Goal: Transaction & Acquisition: Book appointment/travel/reservation

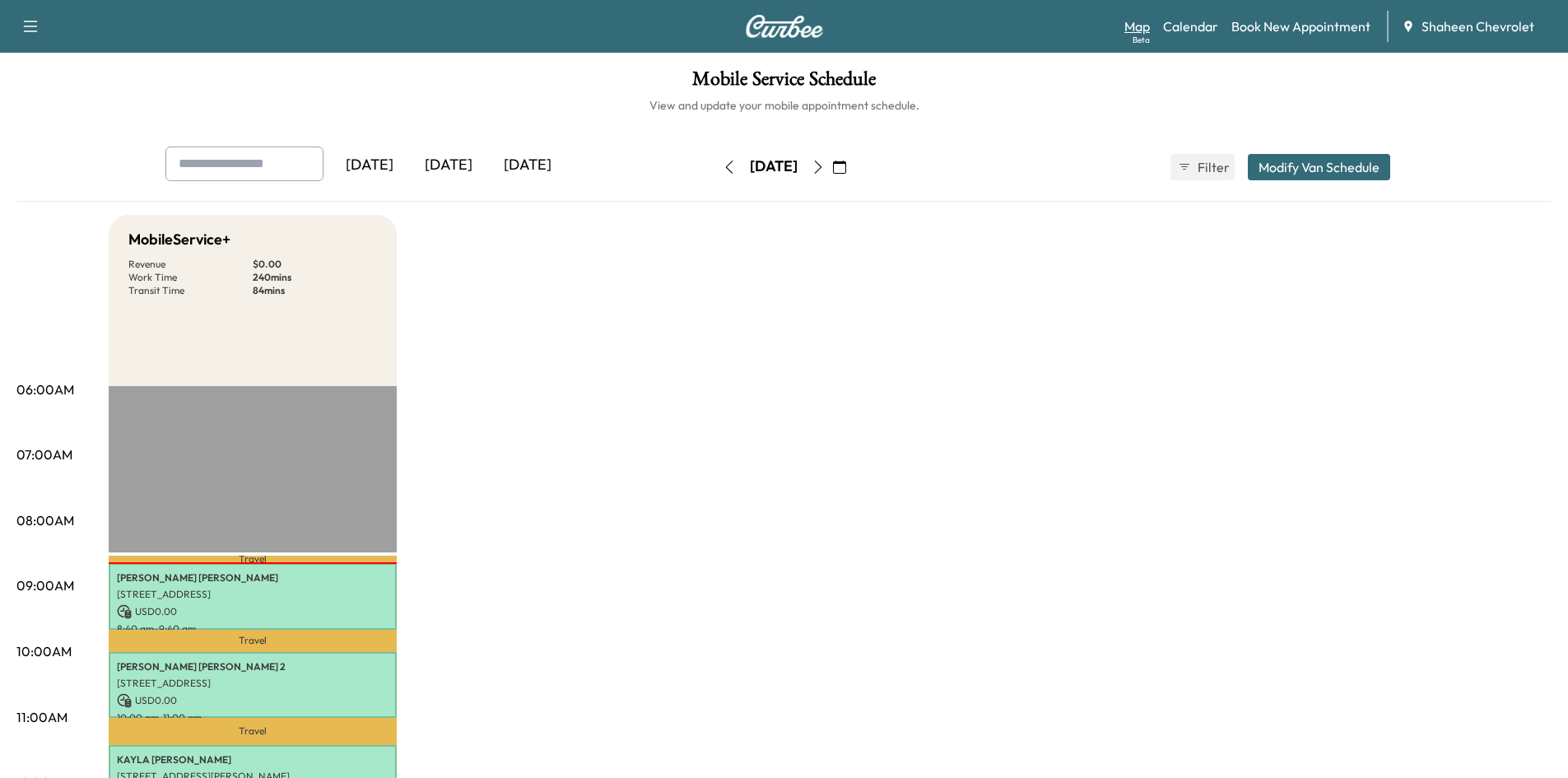
click at [1150, 29] on link "Map Beta" at bounding box center [1136, 26] width 25 height 20
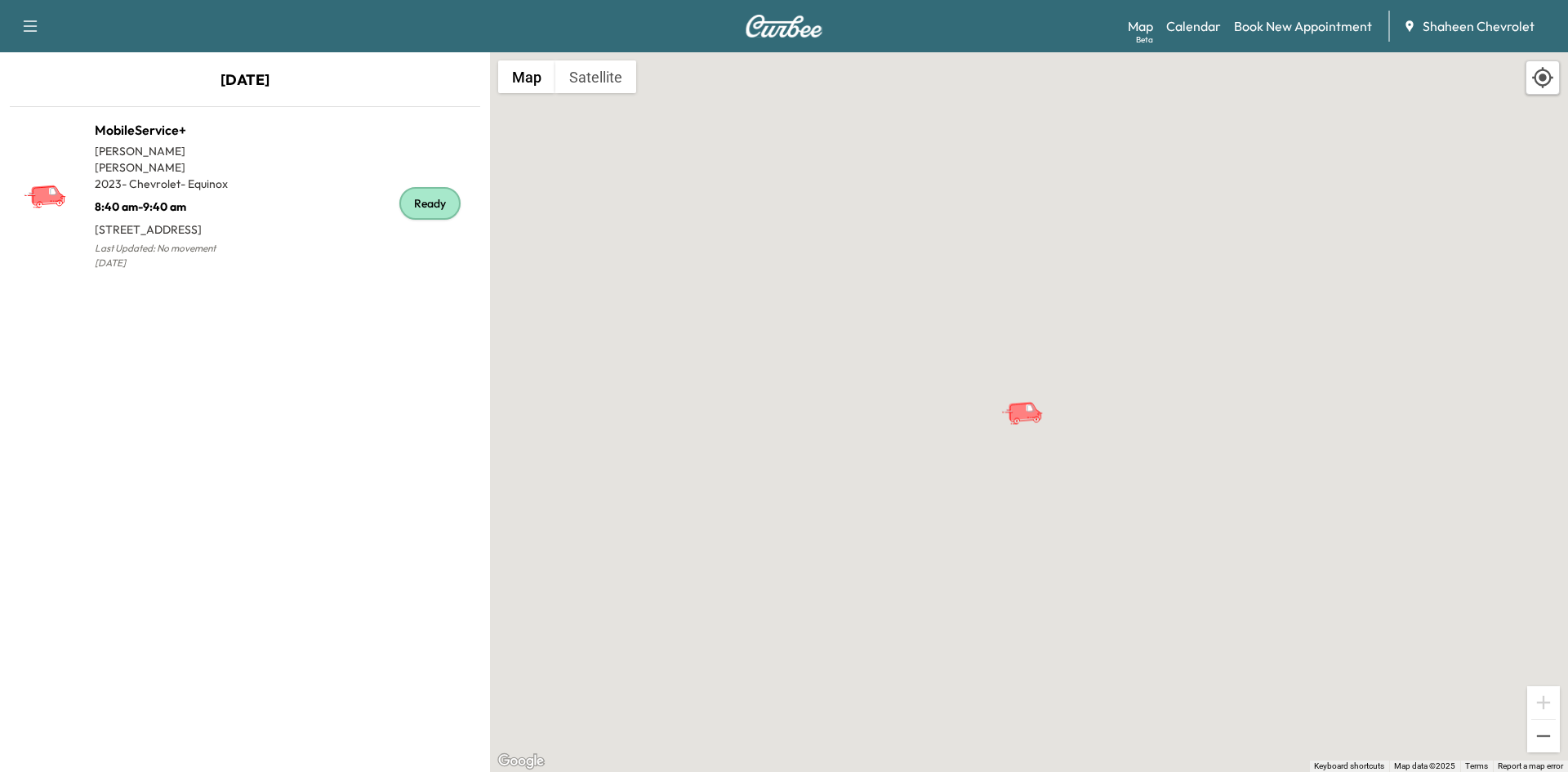
click at [719, 323] on div "To activate drag with keyboard, press Alt + Enter. Once in keyboard drag state,…" at bounding box center [1029, 412] width 1079 height 720
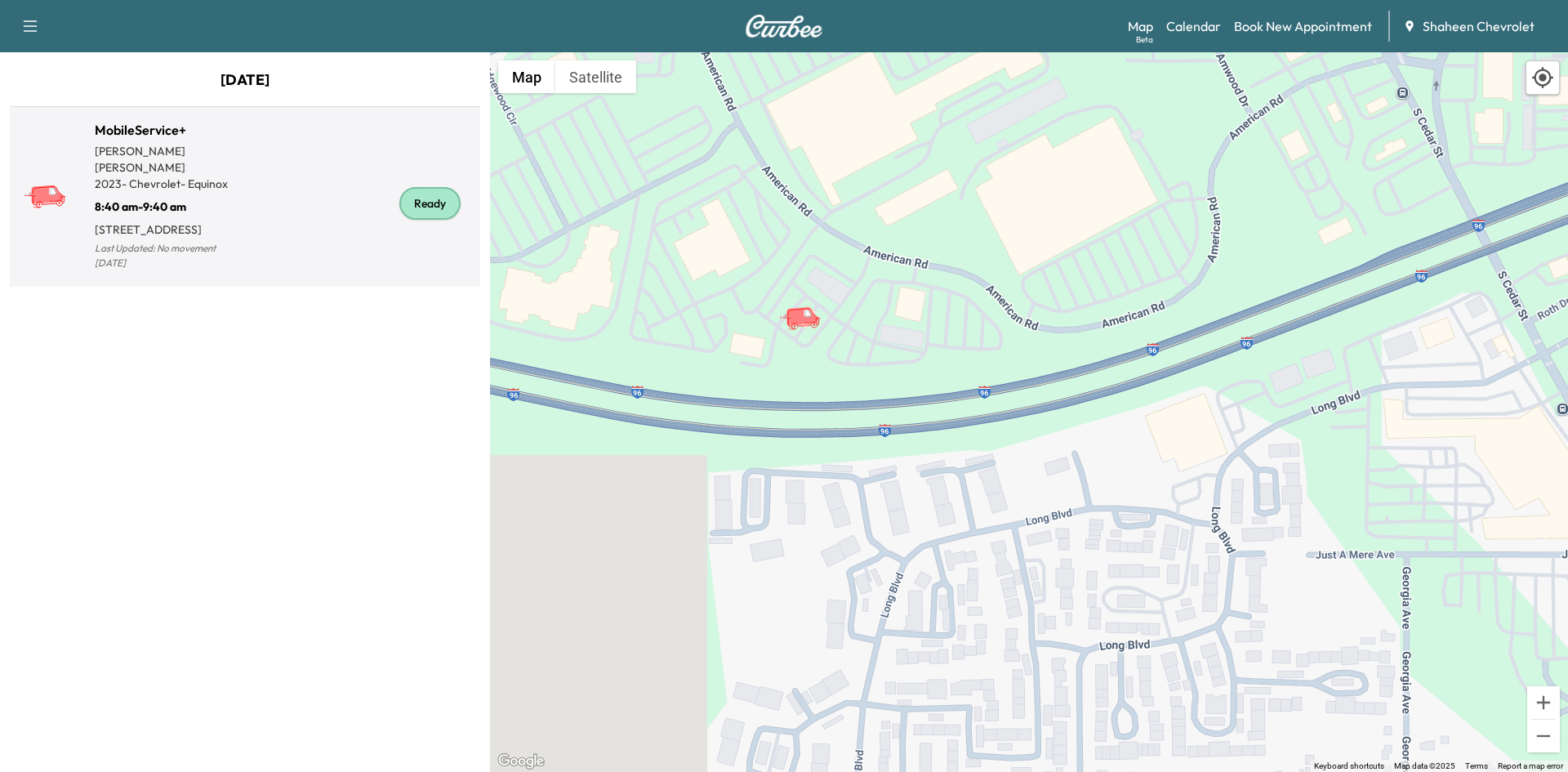
click at [332, 218] on div "Ready" at bounding box center [360, 202] width 229 height 140
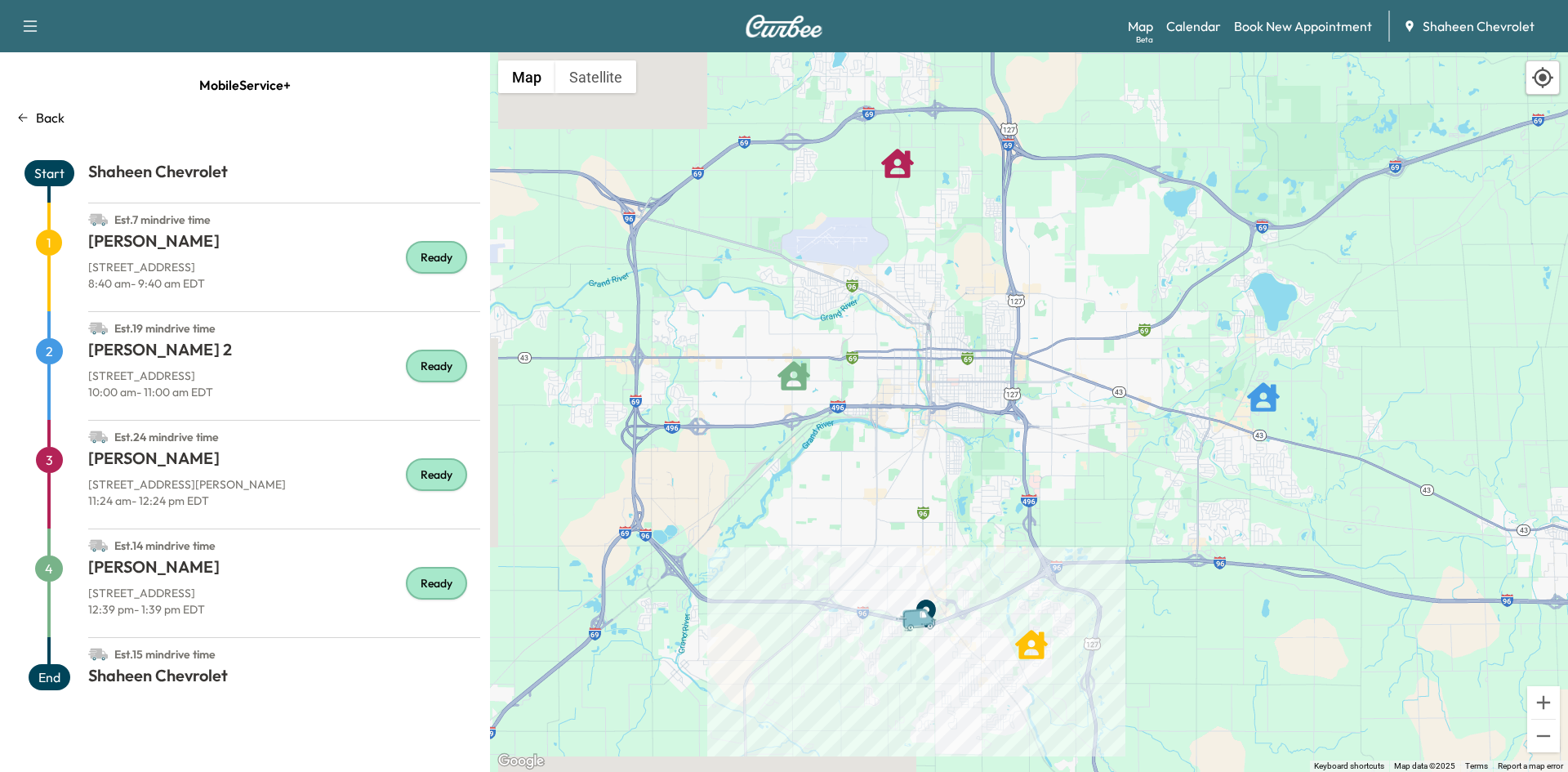
click at [286, 256] on h1 "[PERSON_NAME]" at bounding box center [284, 244] width 392 height 29
click at [1142, 27] on link "Map Beta" at bounding box center [1141, 26] width 25 height 19
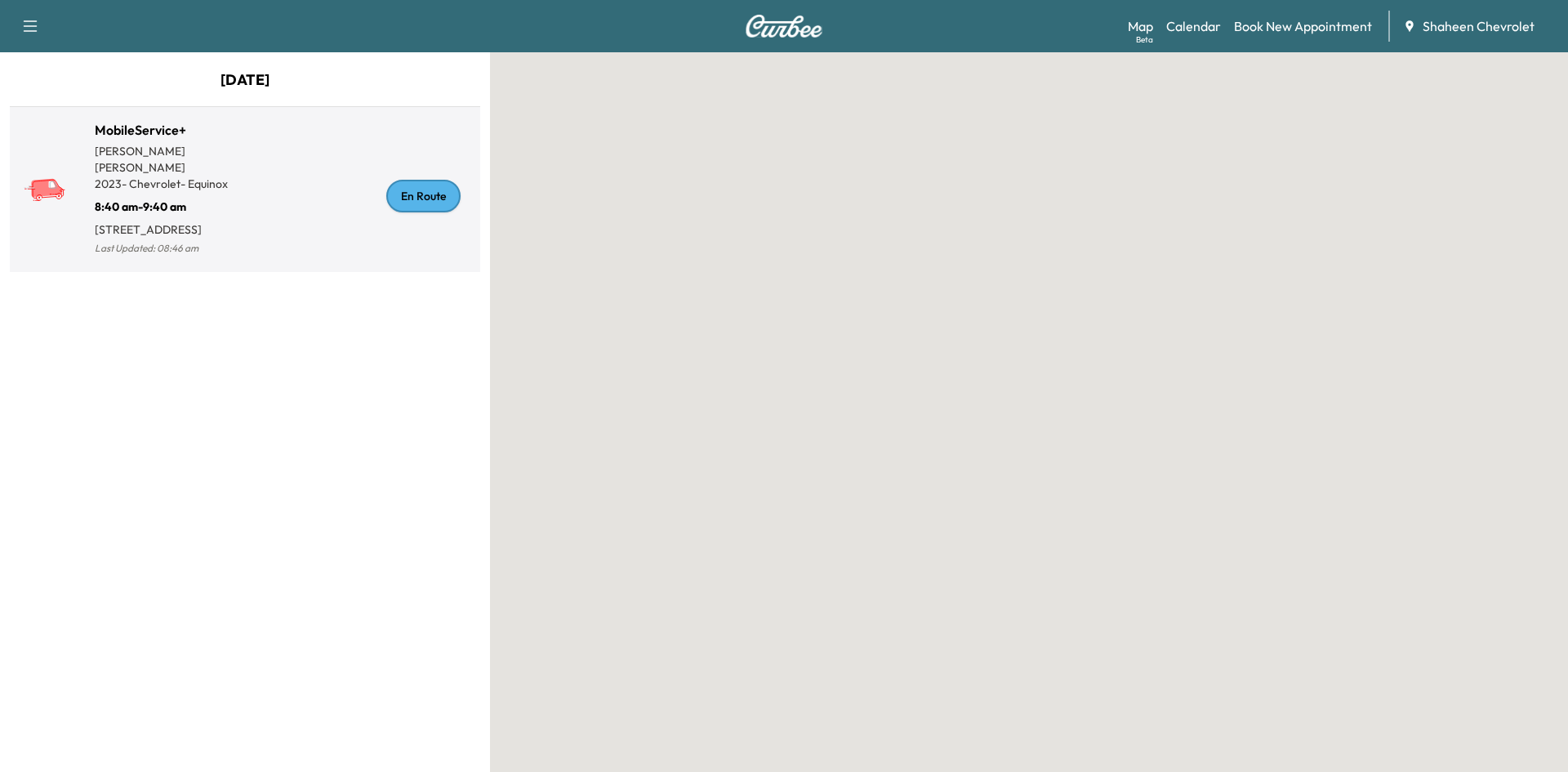
click at [303, 223] on div "En Route" at bounding box center [360, 196] width 229 height 126
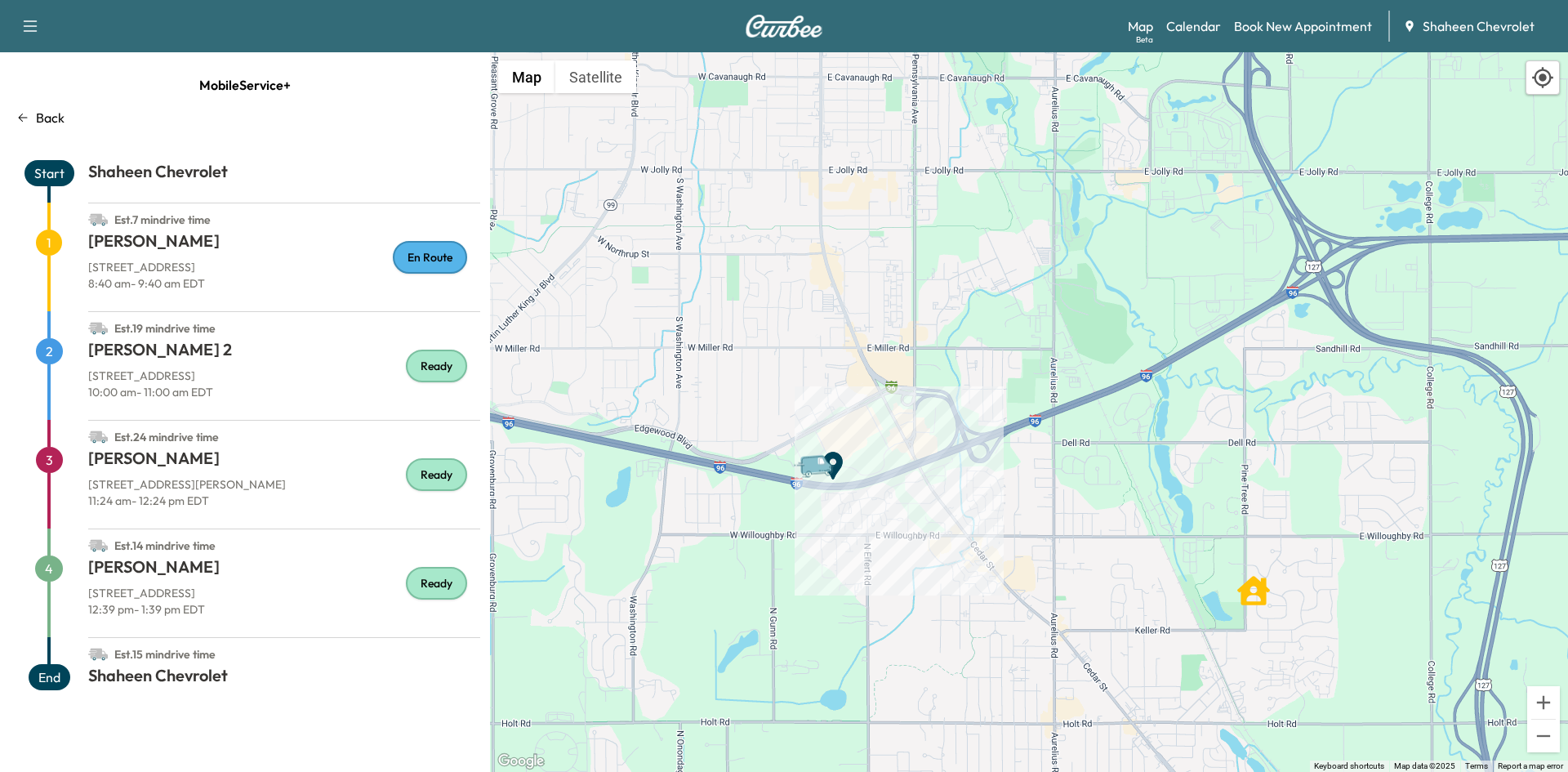
drag, startPoint x: 988, startPoint y: 629, endPoint x: 905, endPoint y: 514, distance: 141.8
click at [905, 514] on div "To activate drag with keyboard, press Alt + Enter. Once in keyboard drag state,…" at bounding box center [1029, 412] width 1079 height 720
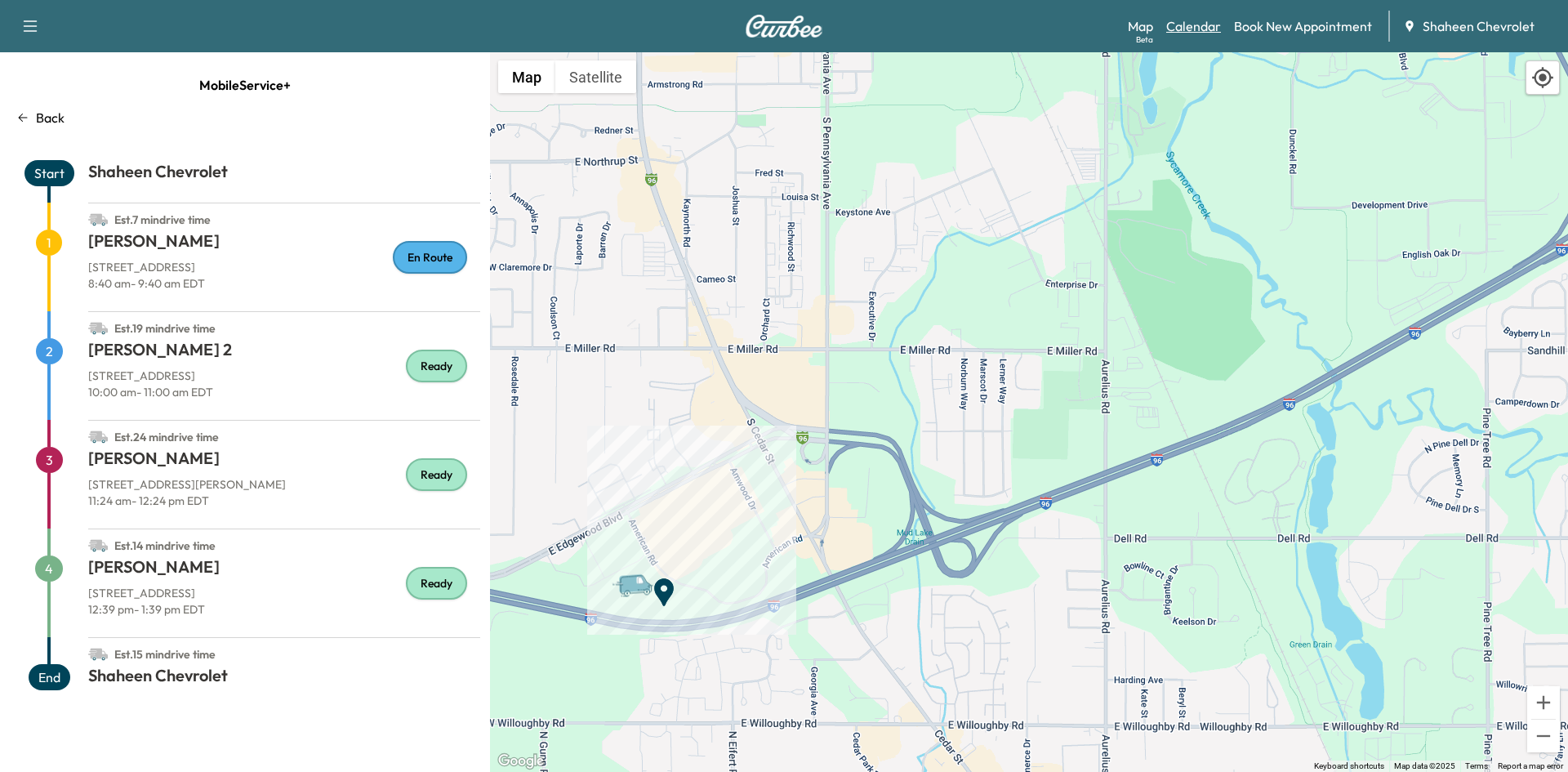
click at [1195, 29] on link "Calendar" at bounding box center [1194, 26] width 54 height 19
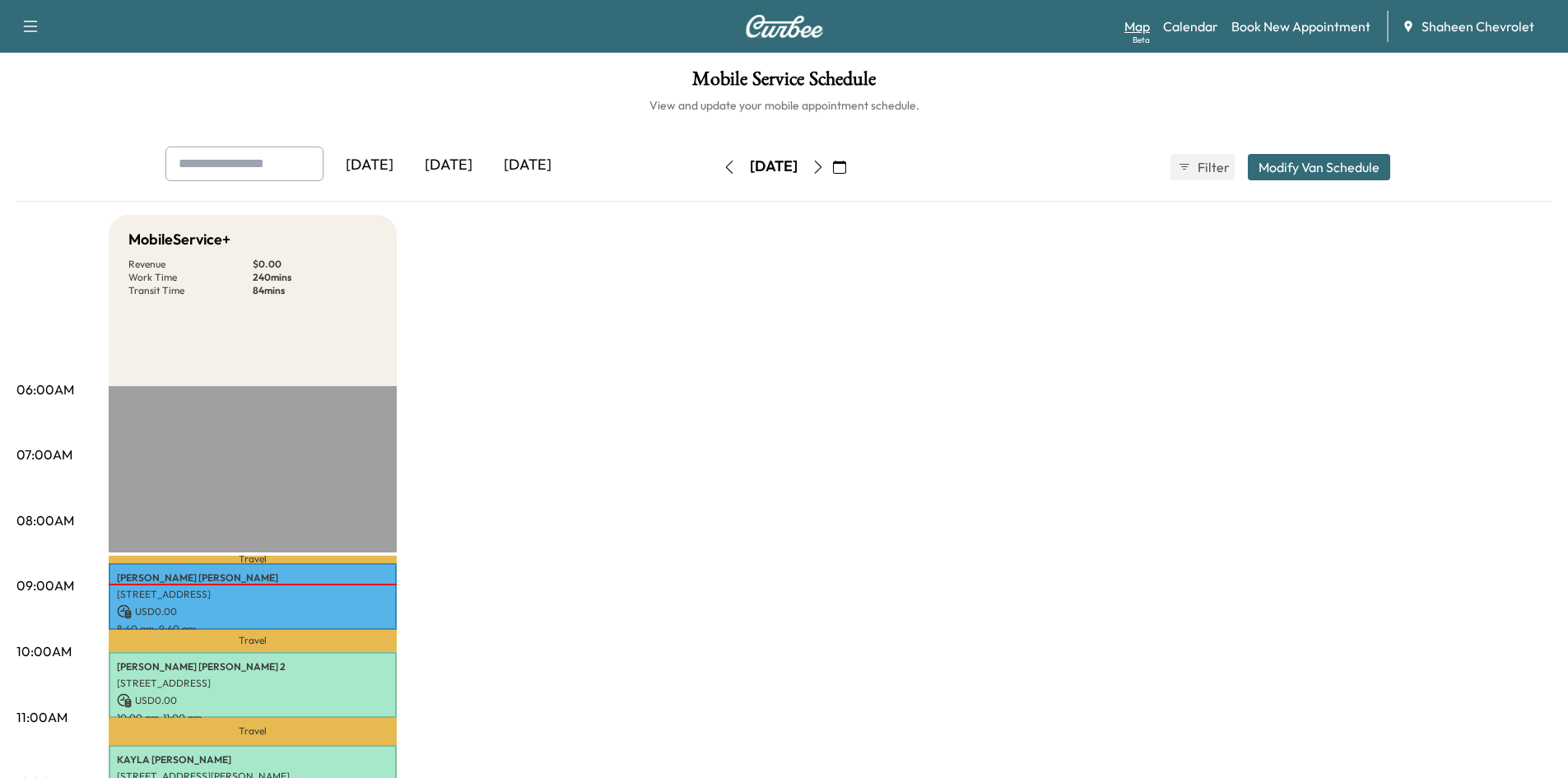
click at [1139, 25] on link "Map Beta" at bounding box center [1136, 26] width 25 height 20
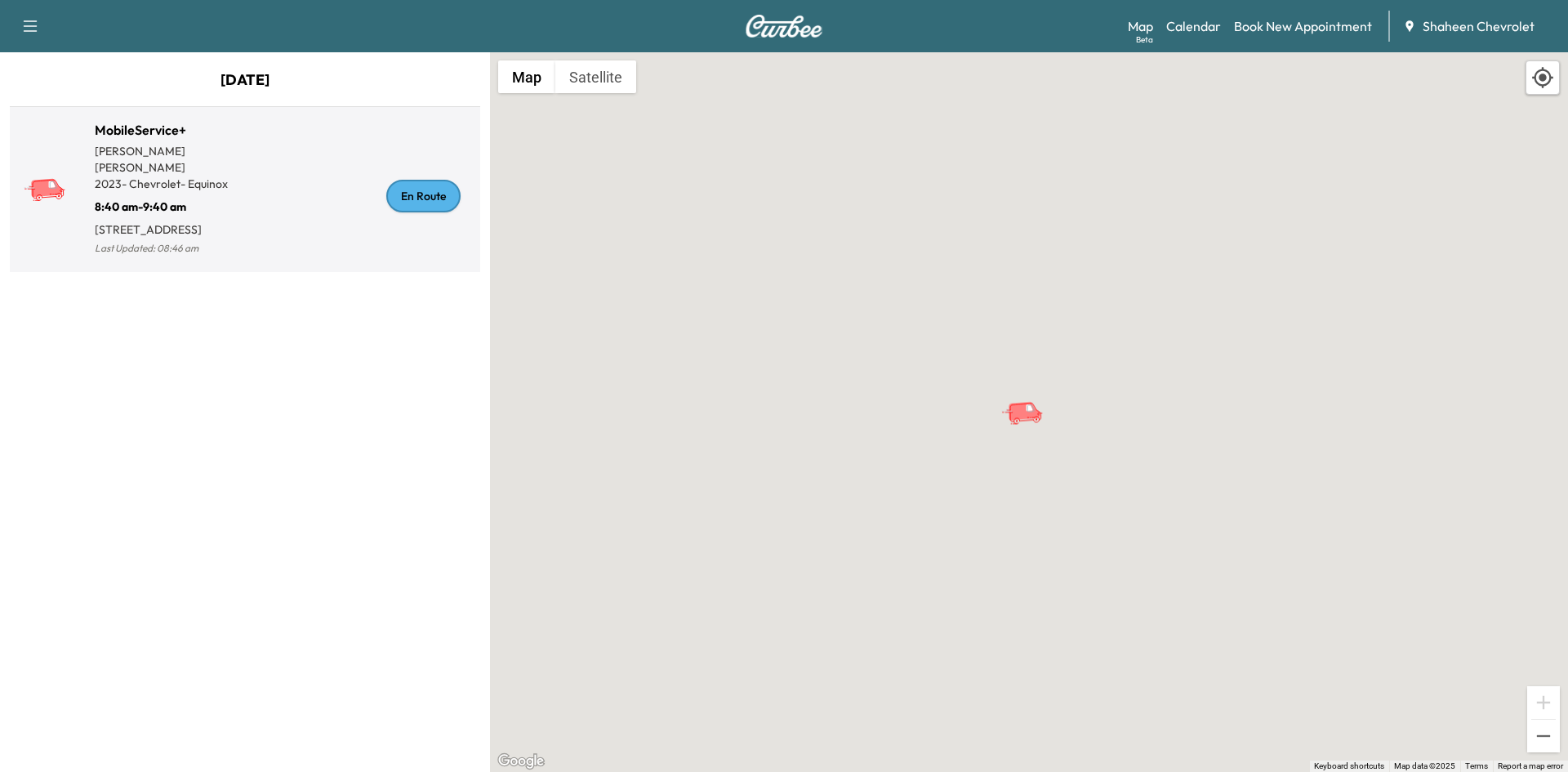
click at [311, 232] on div "En Route" at bounding box center [360, 196] width 229 height 126
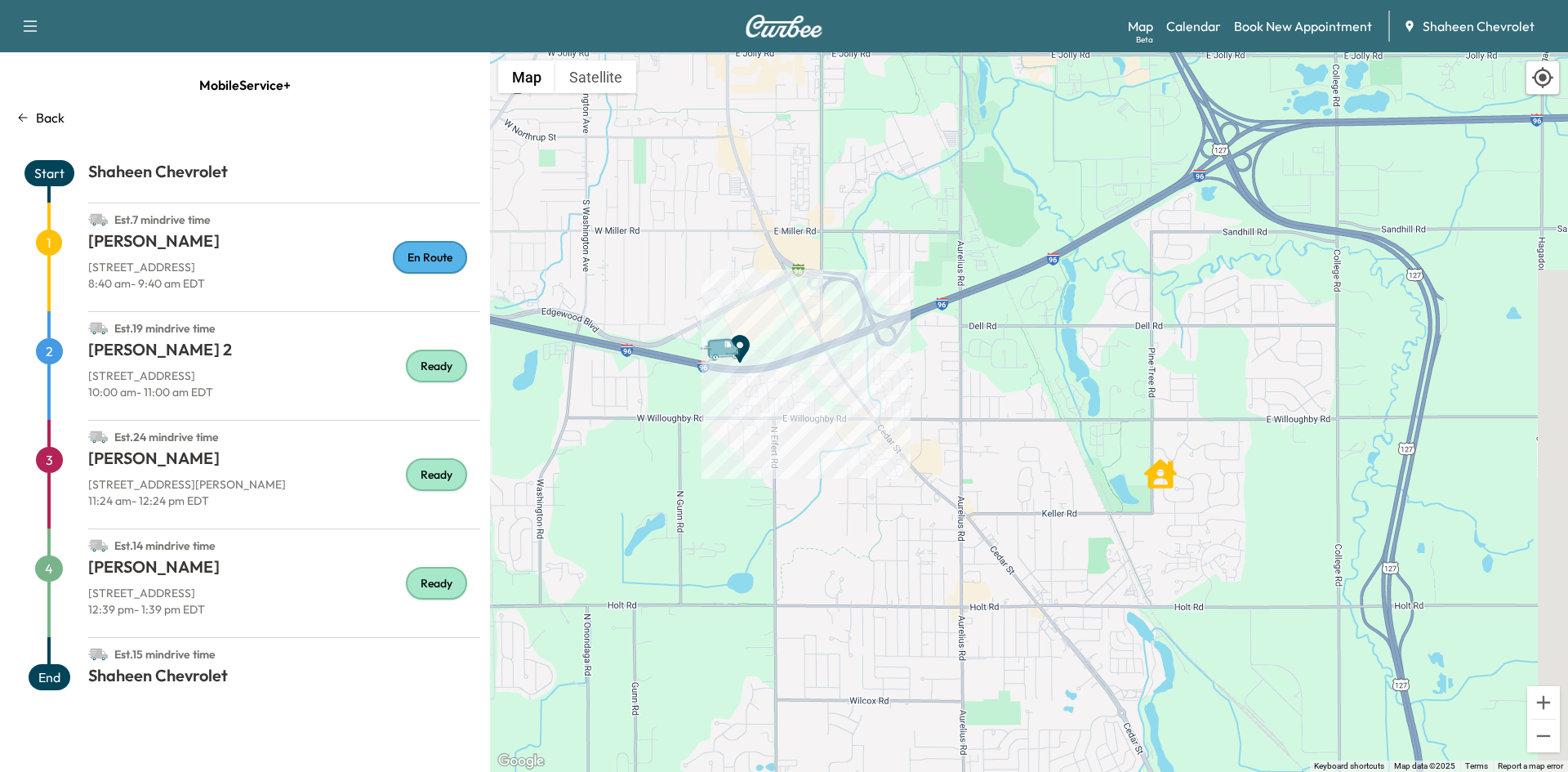
drag, startPoint x: 922, startPoint y: 610, endPoint x: 668, endPoint y: 410, distance: 323.3
click at [668, 410] on div "To activate drag with keyboard, press Alt + Enter. Once in keyboard drag state,…" at bounding box center [1029, 412] width 1079 height 720
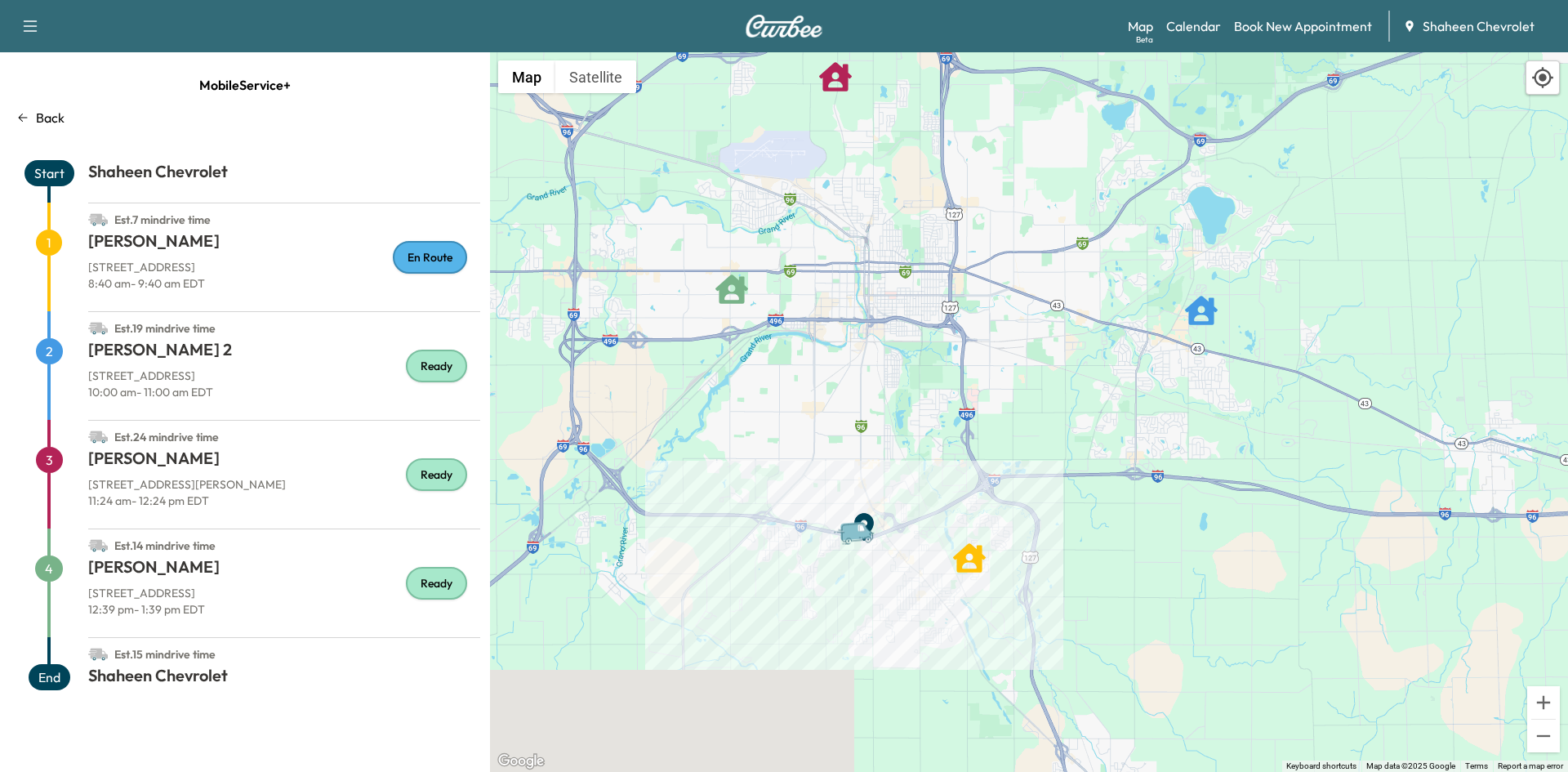
drag, startPoint x: 797, startPoint y: 472, endPoint x: 882, endPoint y: 559, distance: 121.6
click at [882, 559] on div "To activate drag with keyboard, press Alt + Enter. Once in keyboard drag state,…" at bounding box center [1029, 412] width 1079 height 720
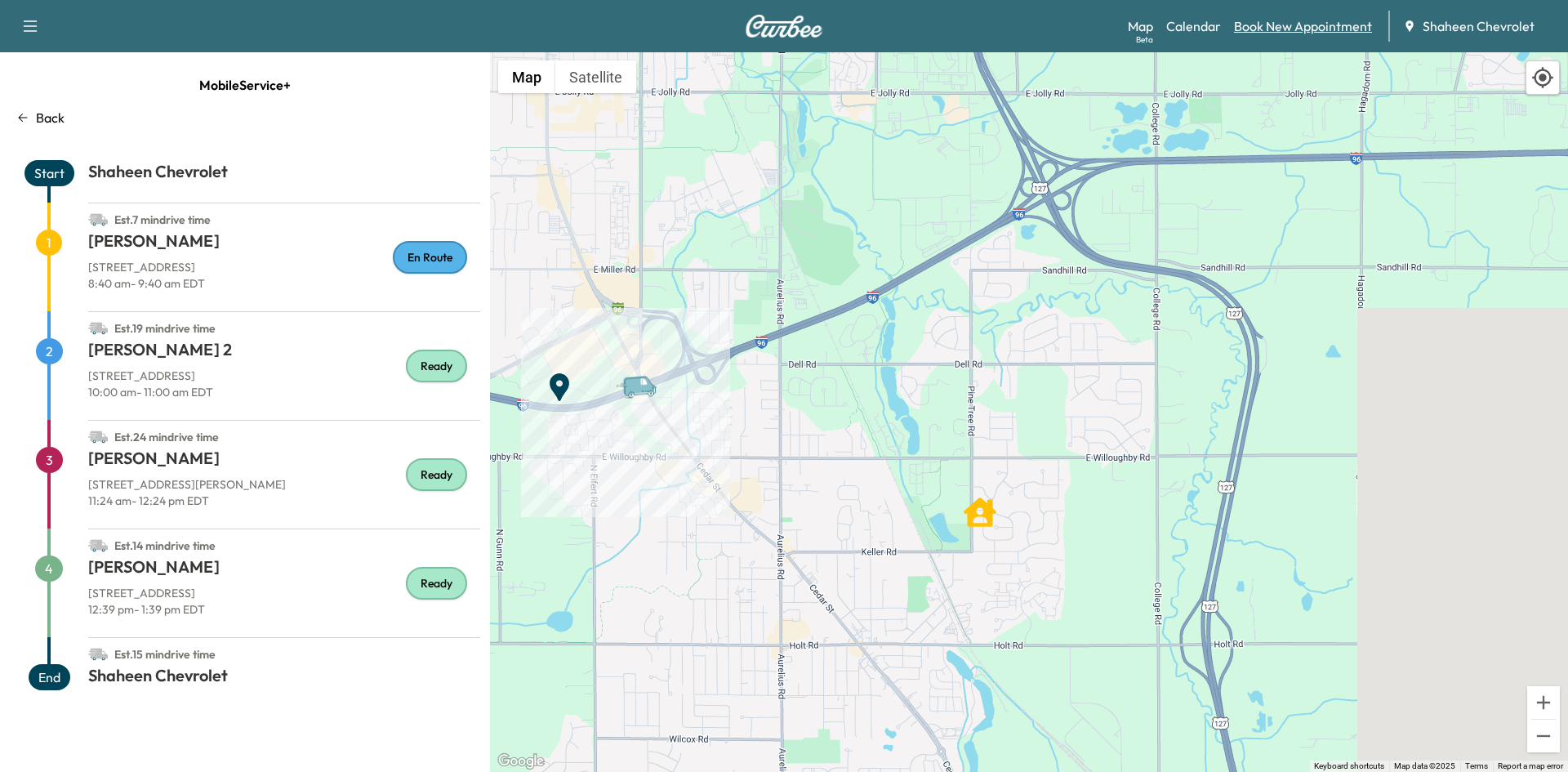
click at [1298, 23] on link "Book New Appointment" at bounding box center [1303, 26] width 138 height 19
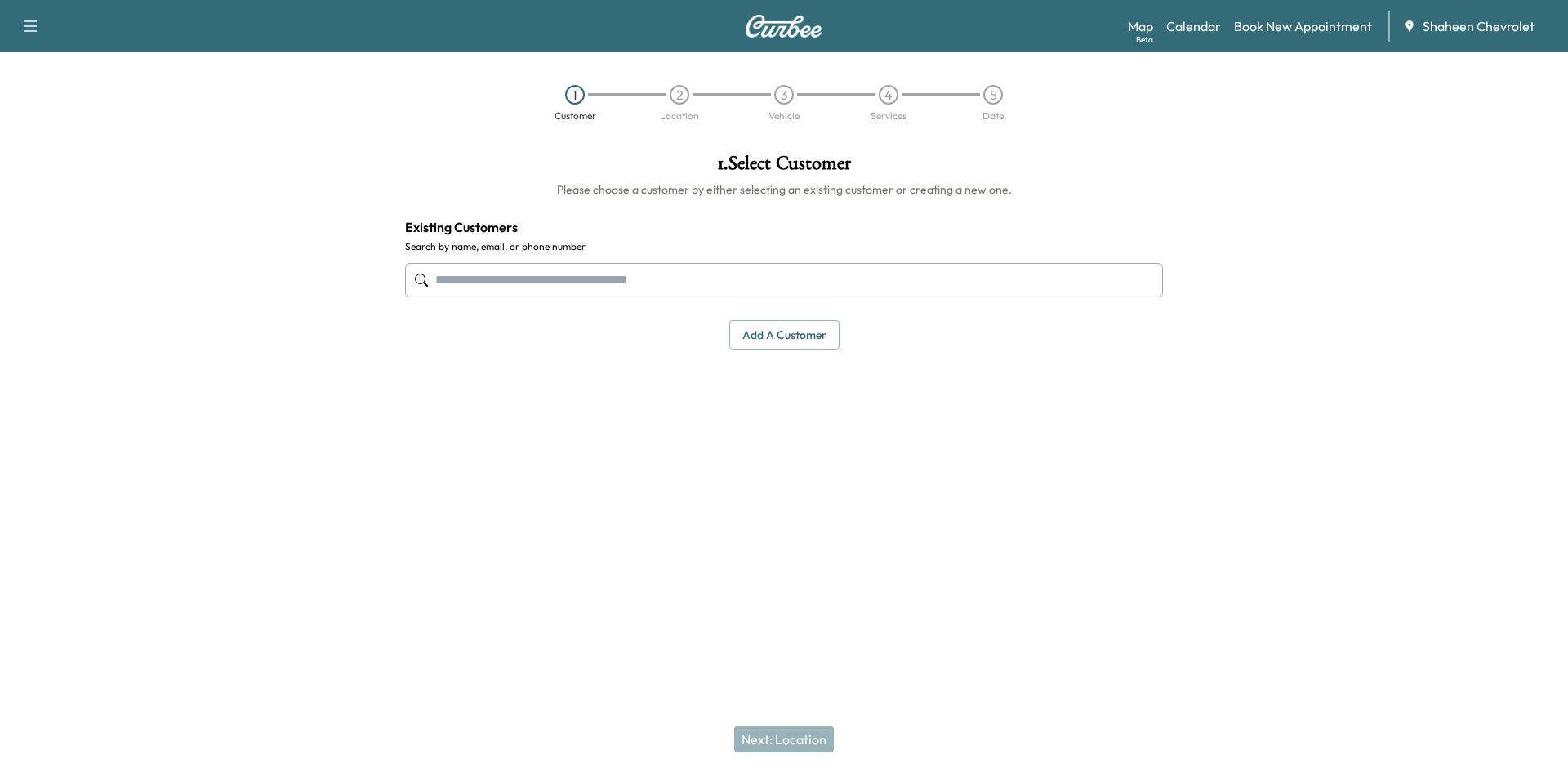
click at [773, 340] on button "Add a customer" at bounding box center [785, 334] width 110 height 30
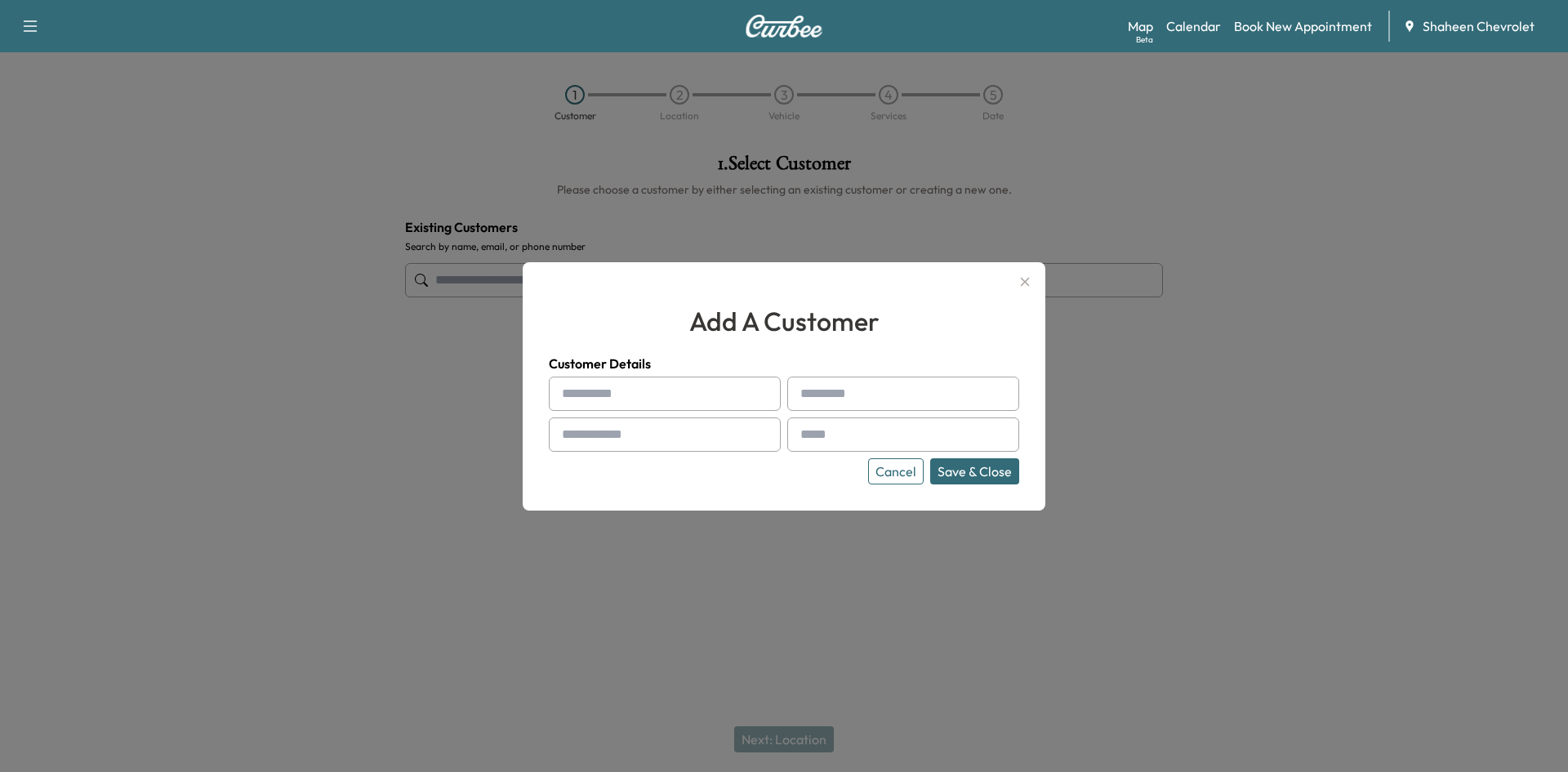
click at [609, 391] on input "text" at bounding box center [664, 393] width 232 height 34
type input "*"
type input "*****"
type input "******"
click at [624, 434] on input "text" at bounding box center [664, 434] width 232 height 34
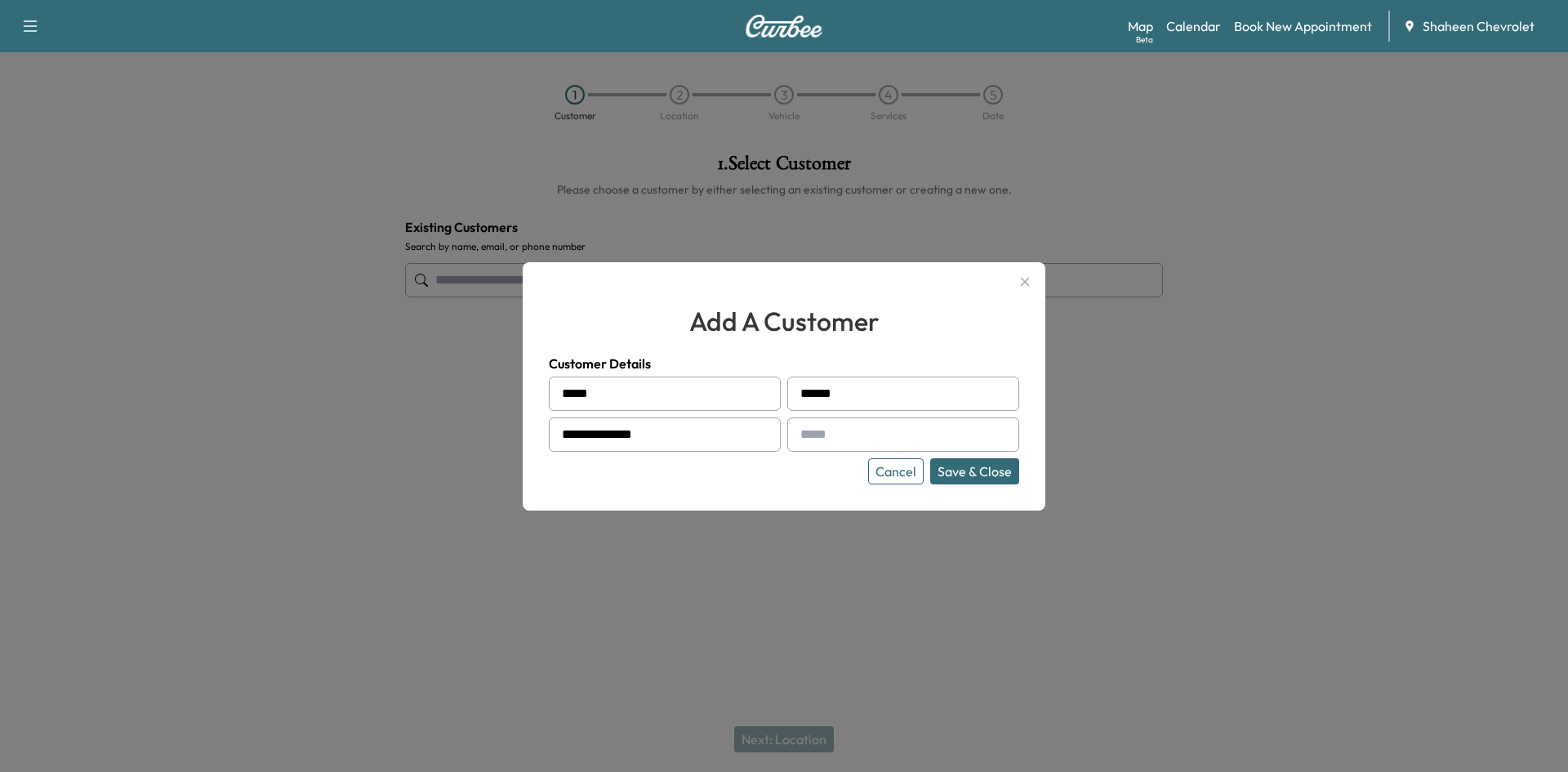
type input "**********"
click at [963, 479] on button "Save & Close" at bounding box center [975, 471] width 89 height 26
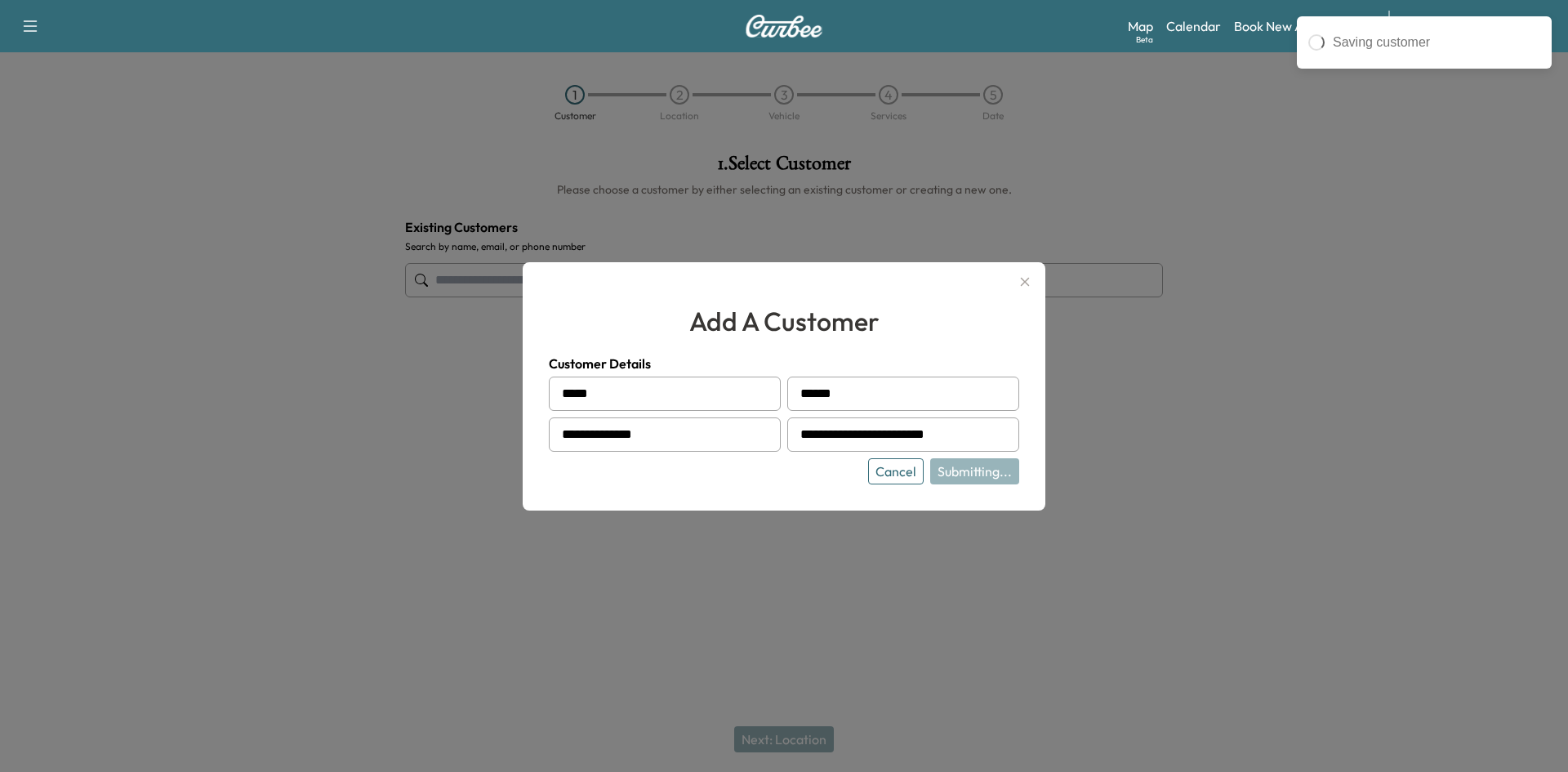
type input "**********"
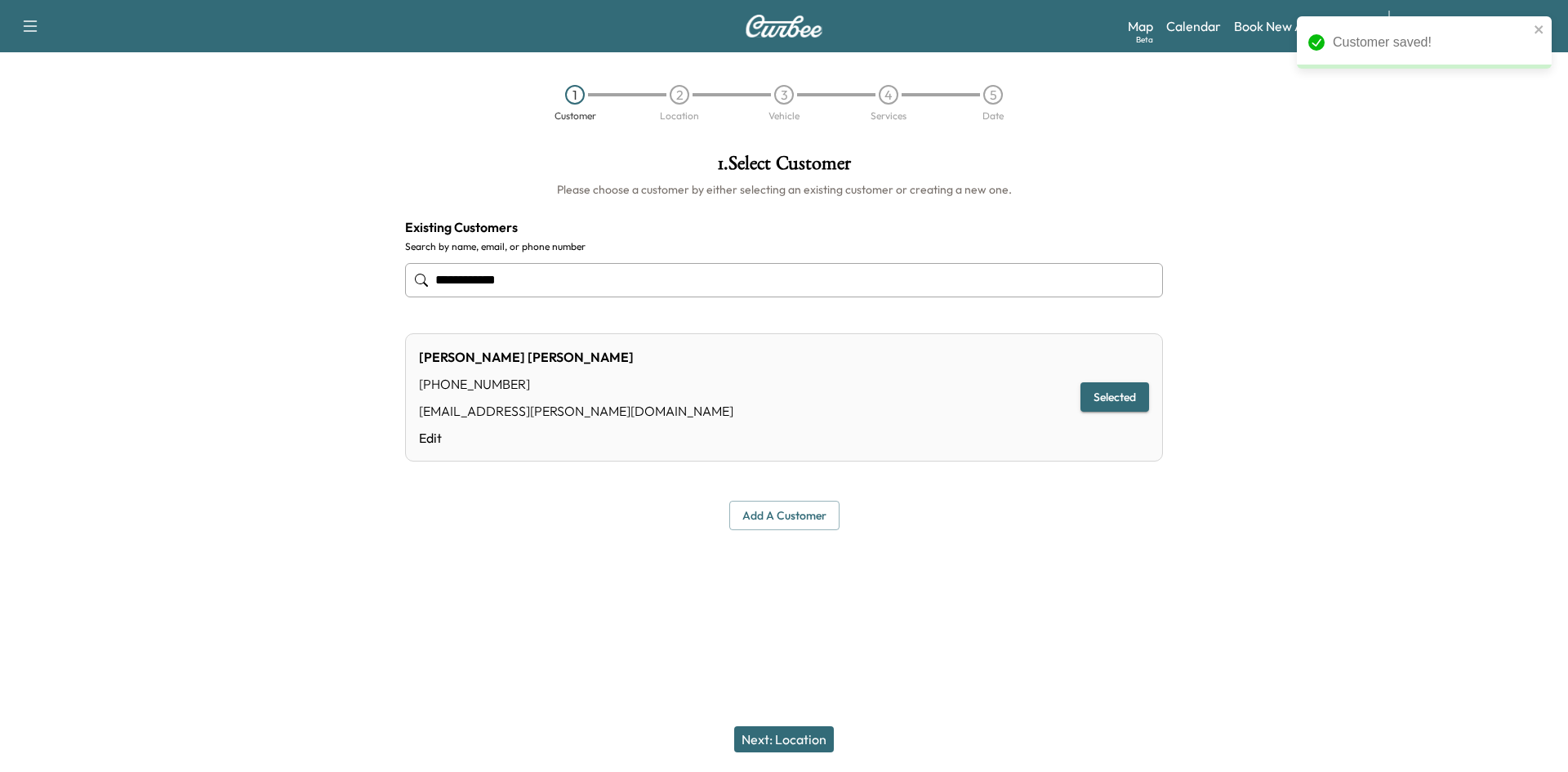
click at [793, 737] on button "Next: Location" at bounding box center [784, 738] width 100 height 26
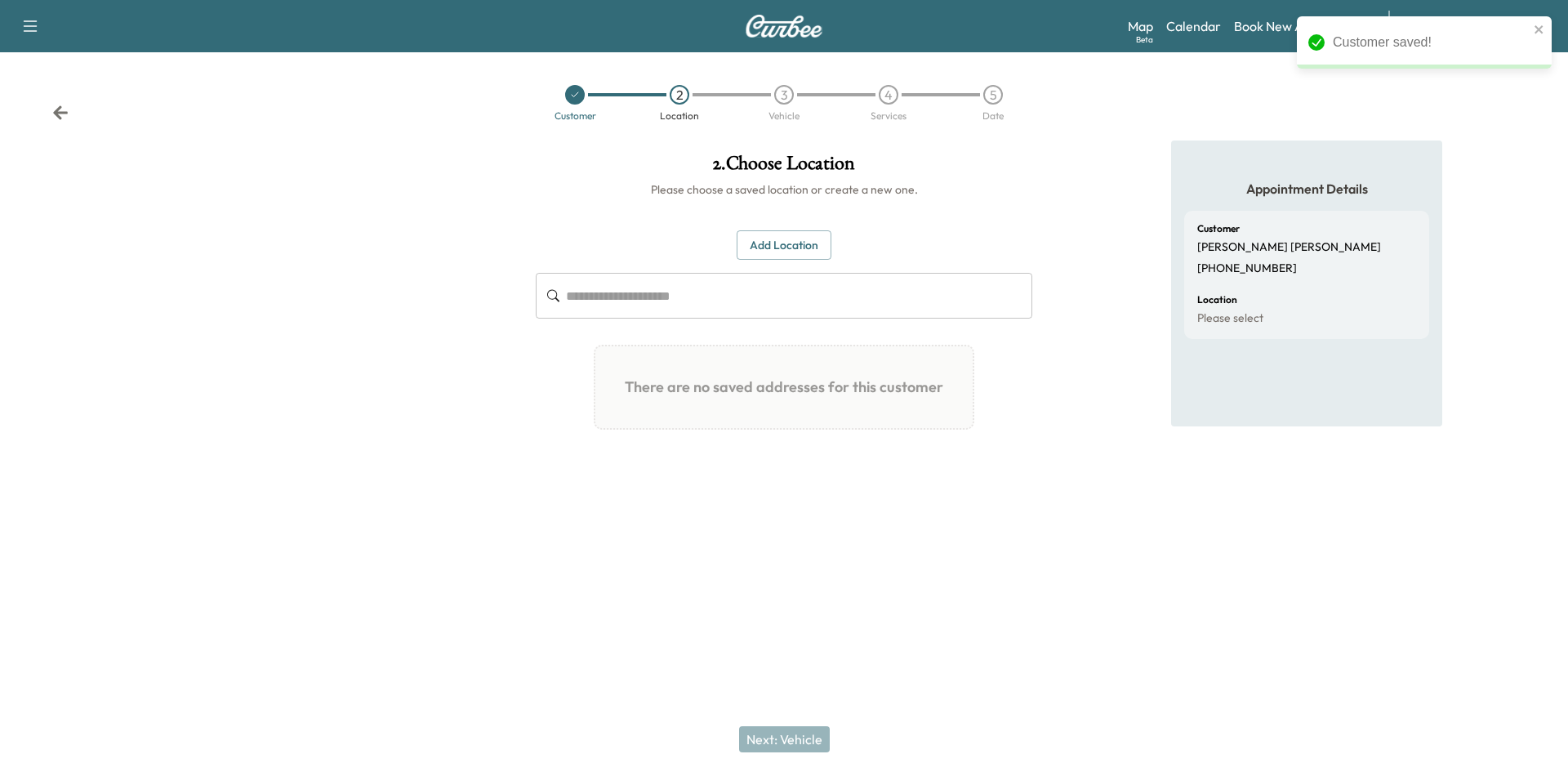
click at [788, 259] on button "Add Location" at bounding box center [784, 245] width 95 height 30
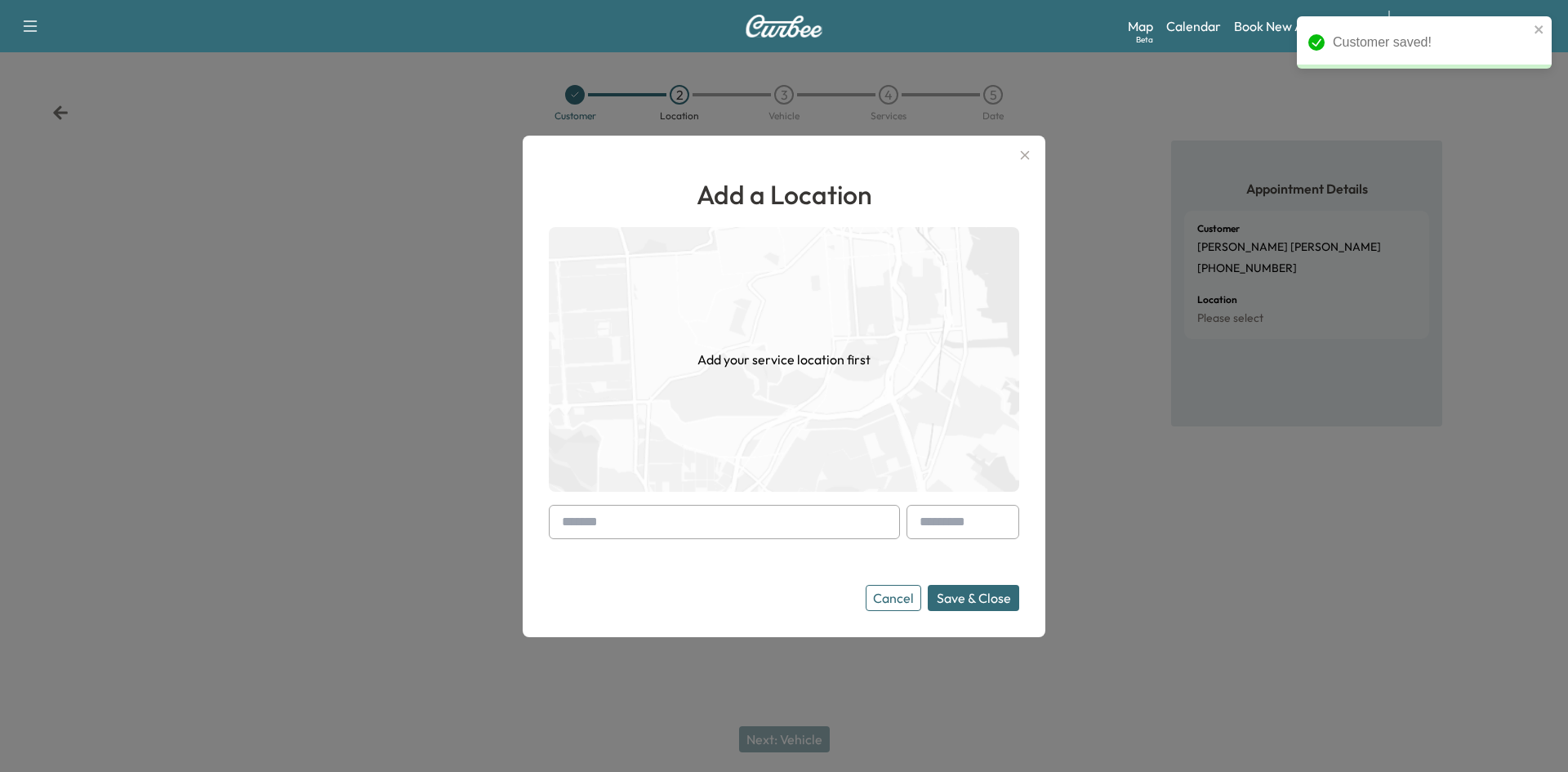
click at [700, 518] on input "text" at bounding box center [724, 521] width 351 height 34
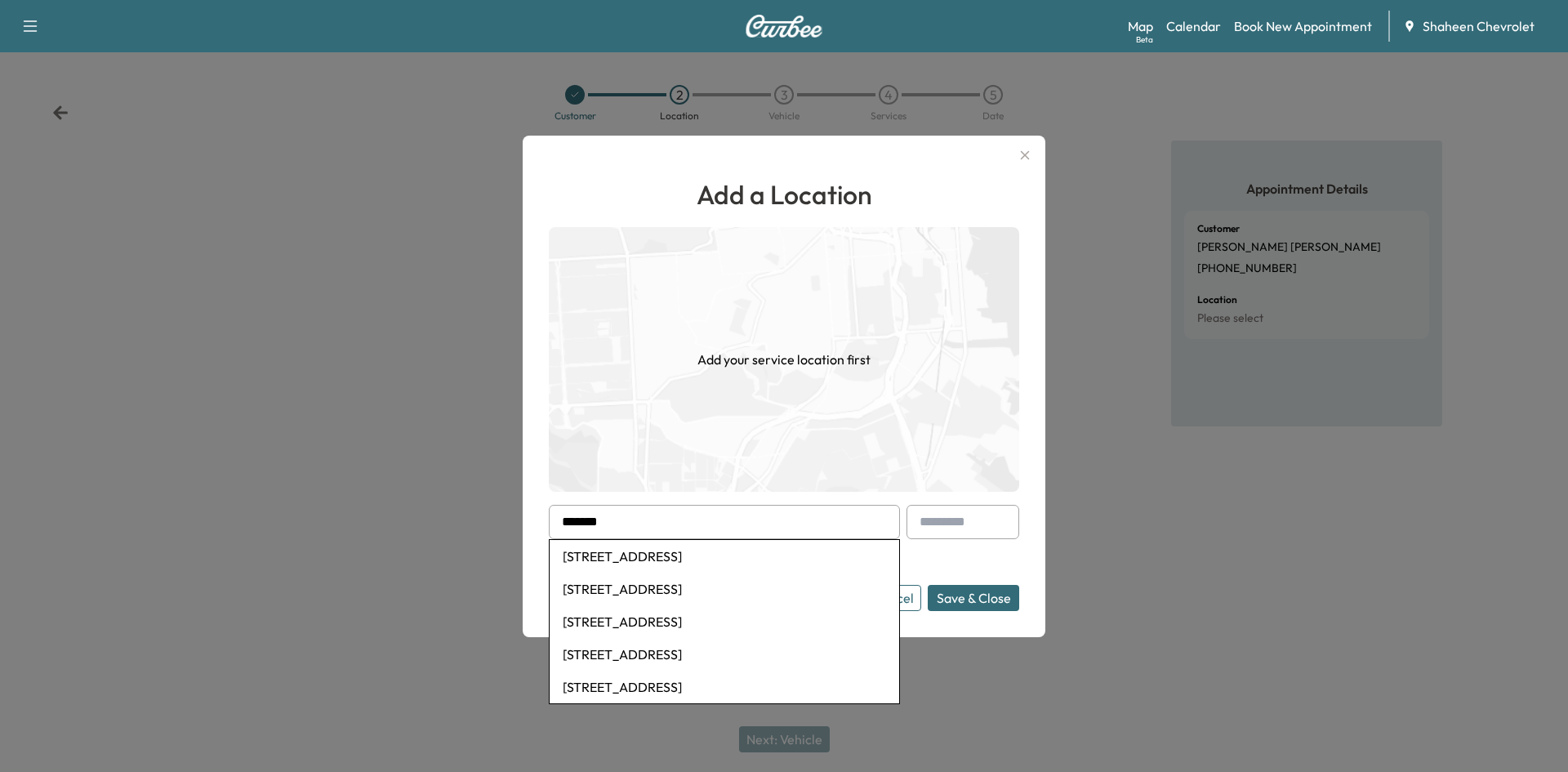
click at [705, 546] on li "[STREET_ADDRESS]" at bounding box center [724, 556] width 350 height 33
type input "**********"
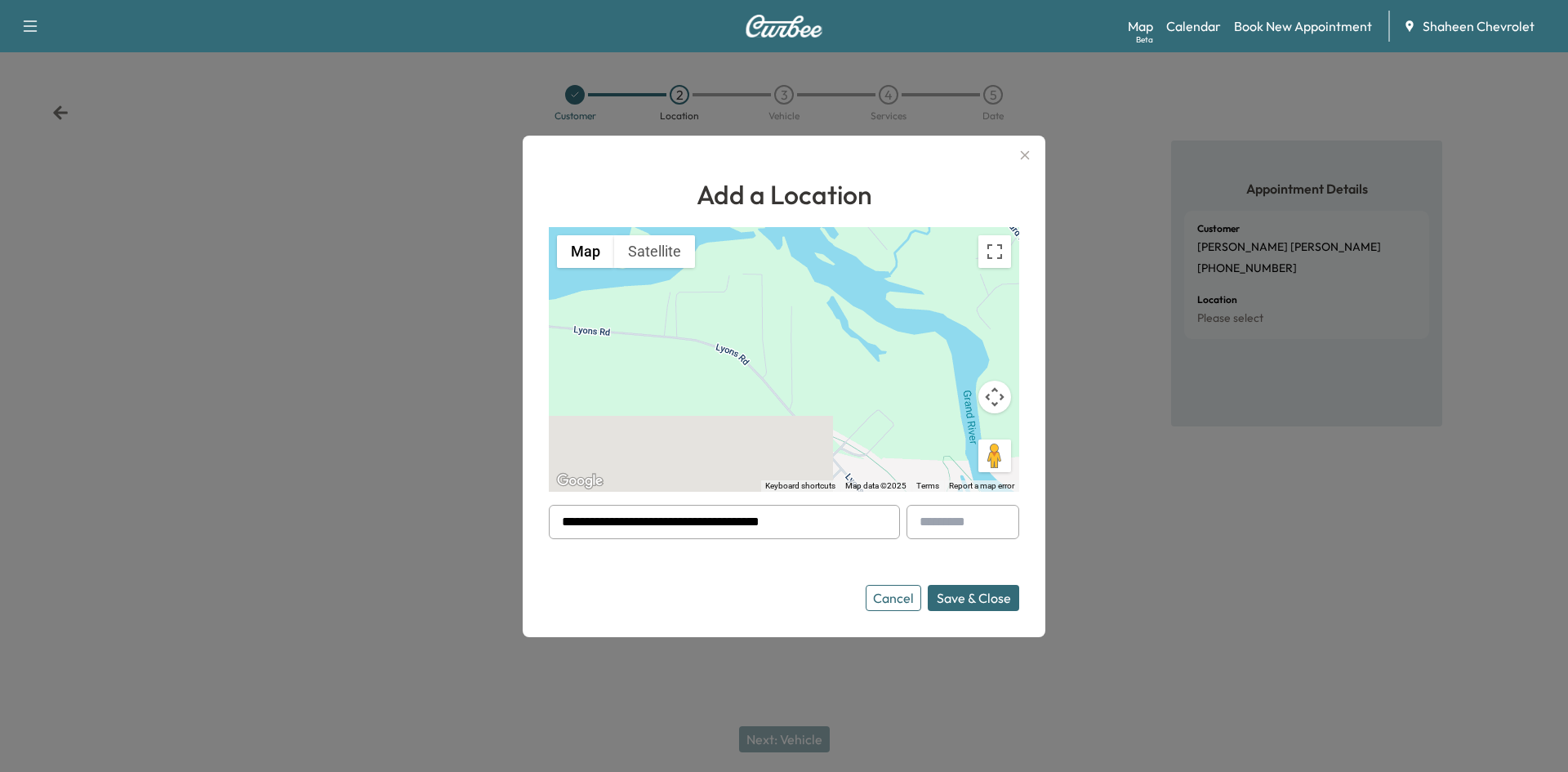
click at [960, 600] on button "Save & Close" at bounding box center [974, 598] width 91 height 26
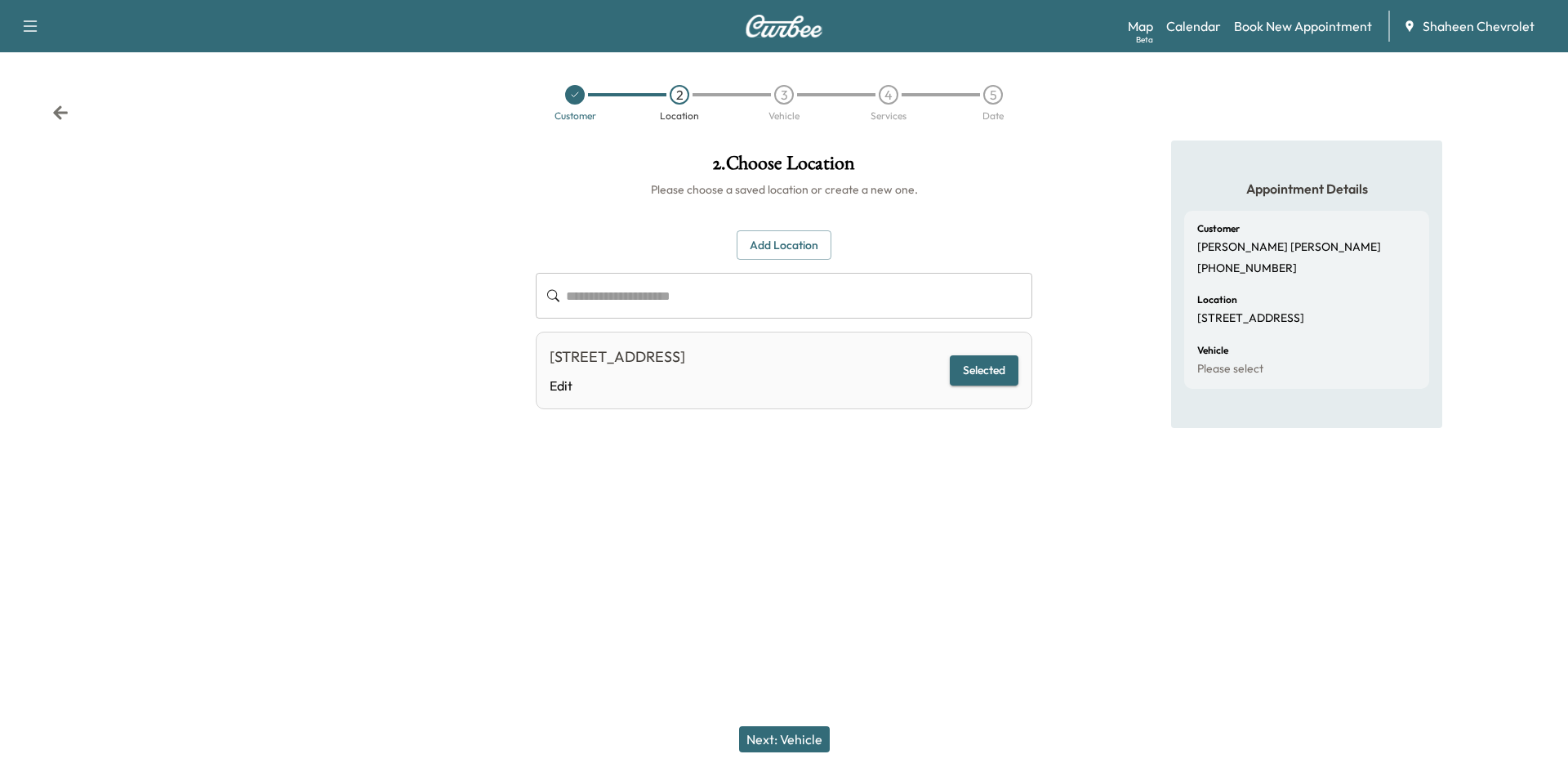
click at [797, 735] on button "Next: Vehicle" at bounding box center [785, 738] width 91 height 26
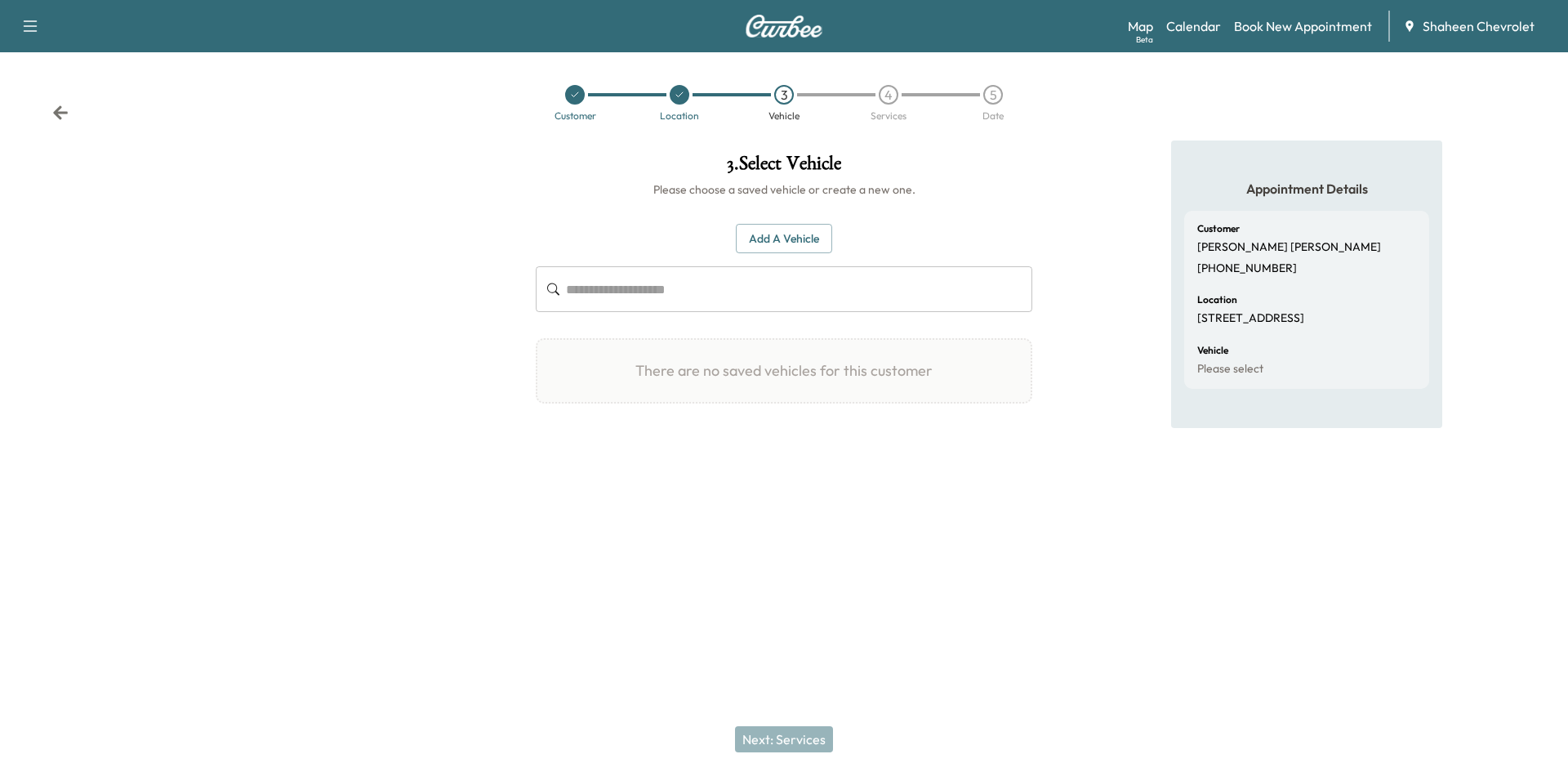
click at [793, 242] on button "Add a Vehicle" at bounding box center [783, 238] width 96 height 30
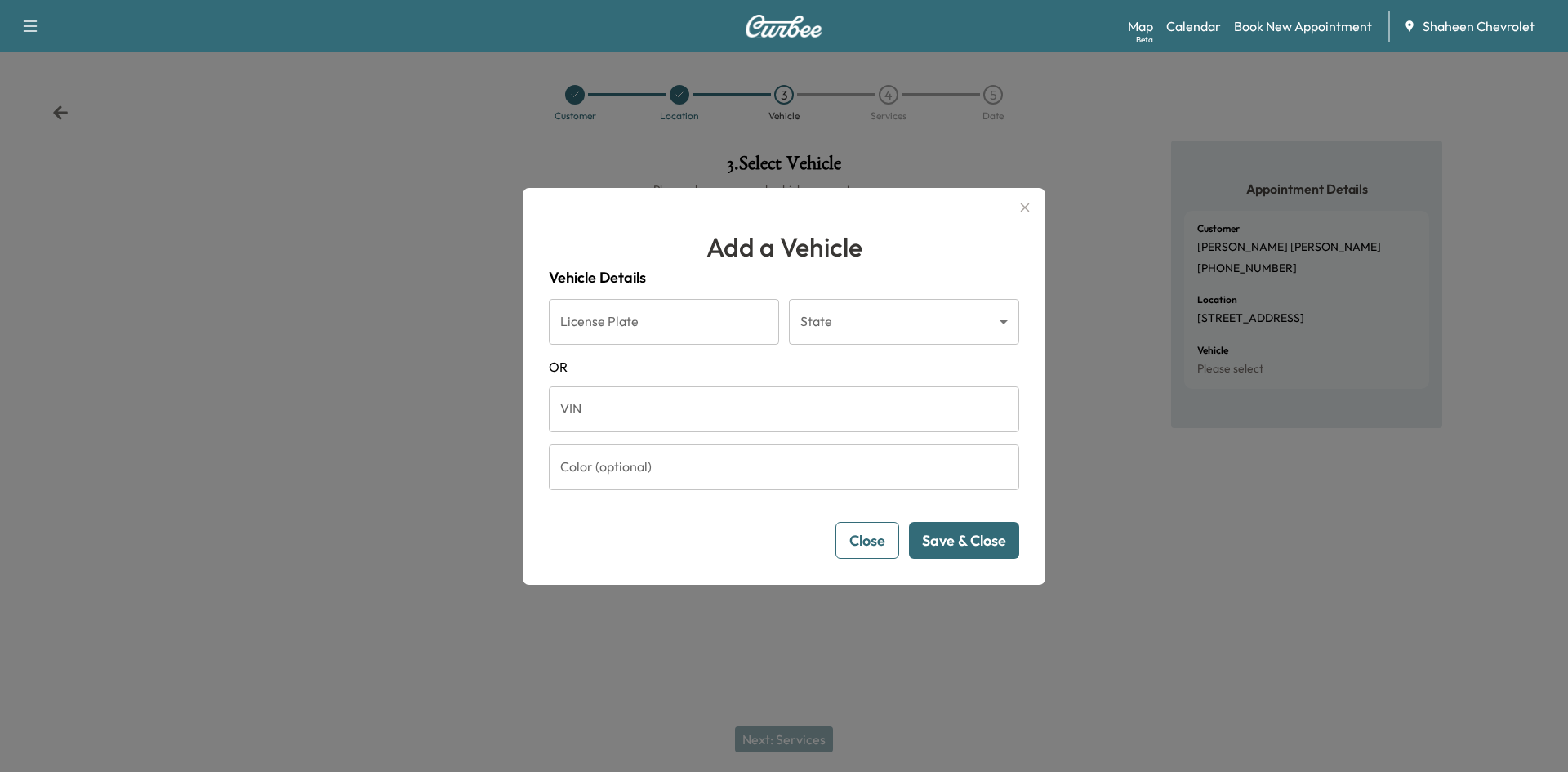
click at [653, 400] on input "VIN" at bounding box center [784, 409] width 471 height 46
paste input "**********"
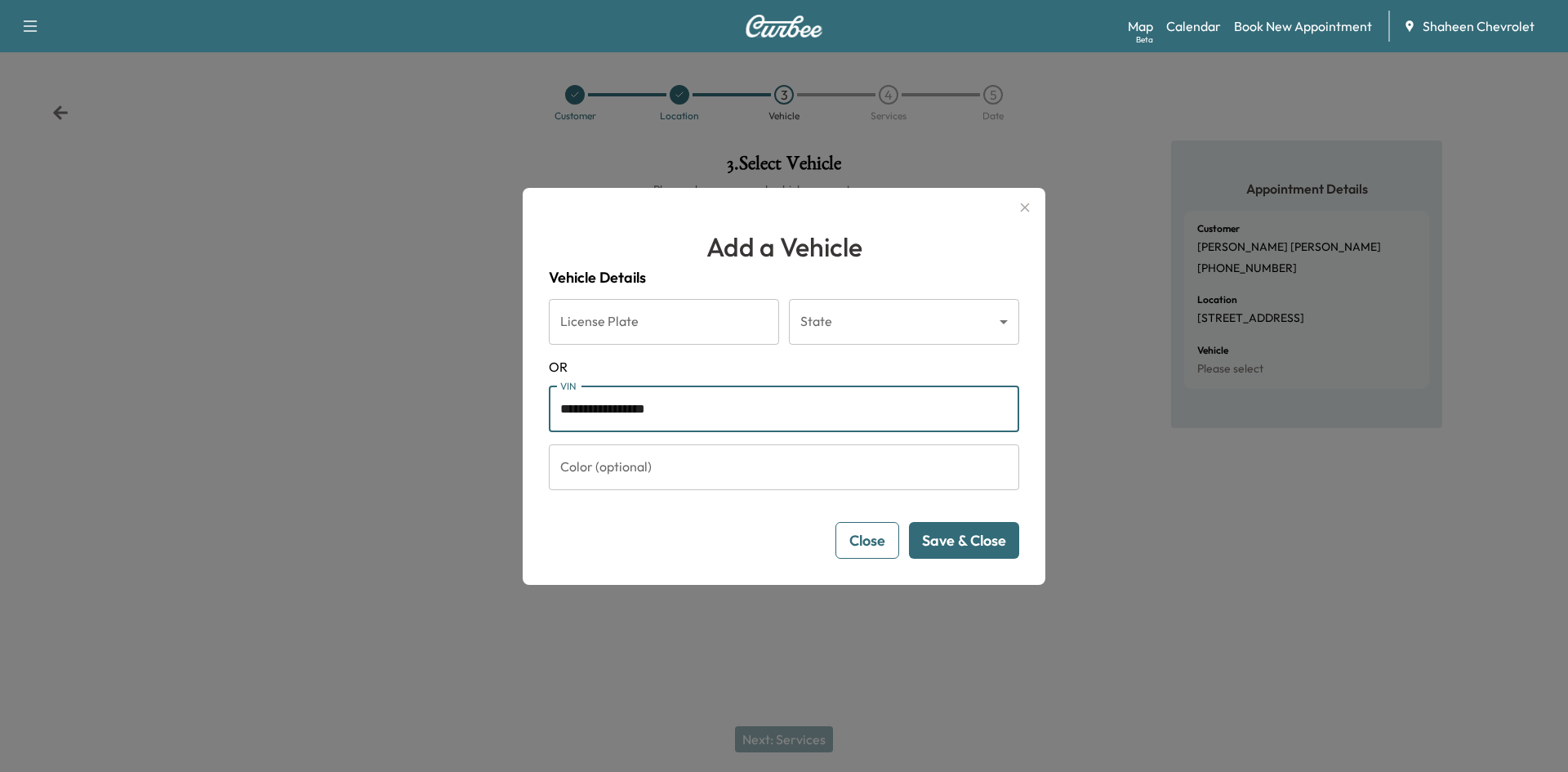
type input "**********"
click at [948, 547] on button "Save & Close" at bounding box center [964, 540] width 110 height 37
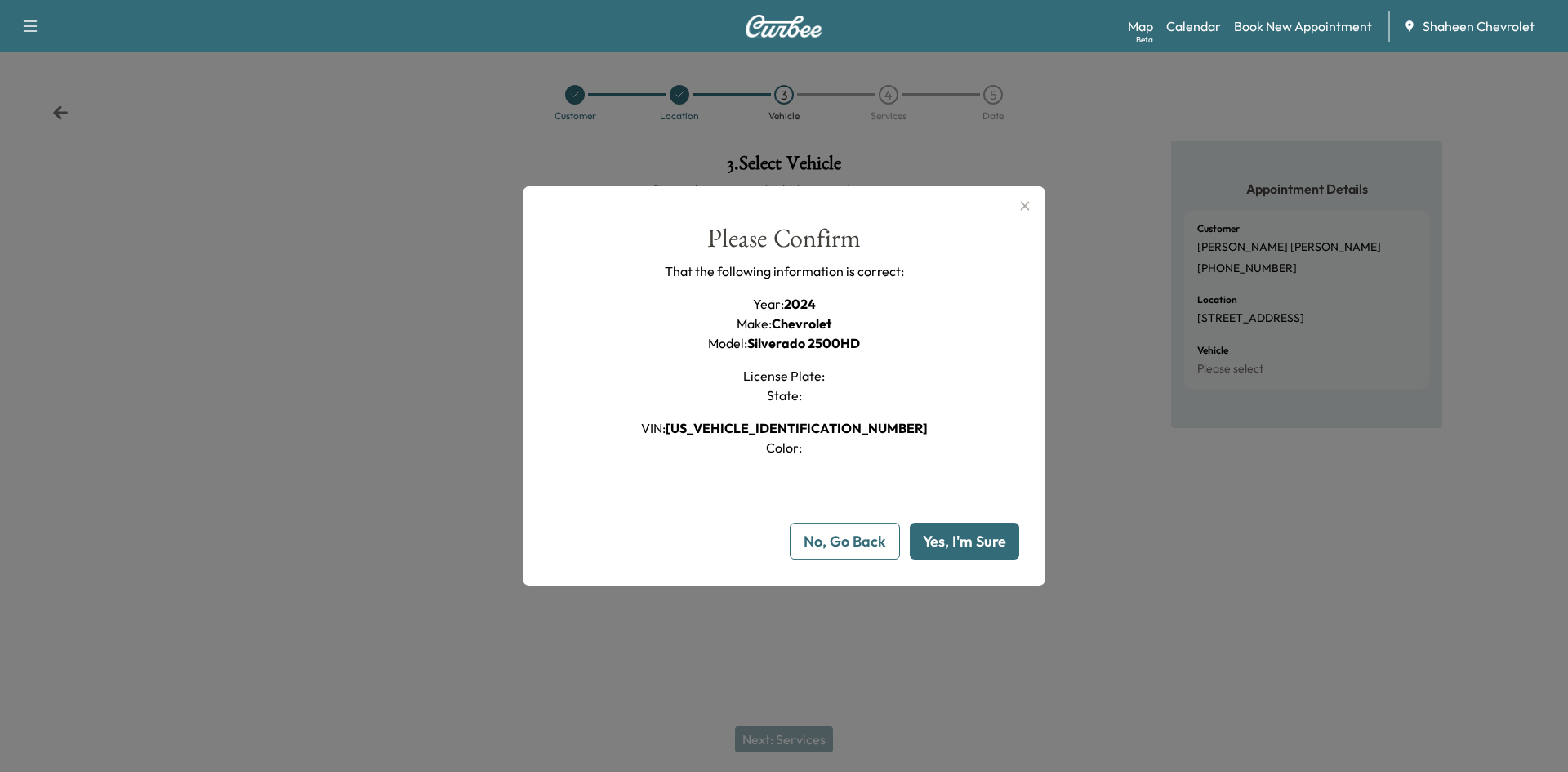
click at [969, 541] on button "Yes, I'm Sure" at bounding box center [964, 540] width 110 height 37
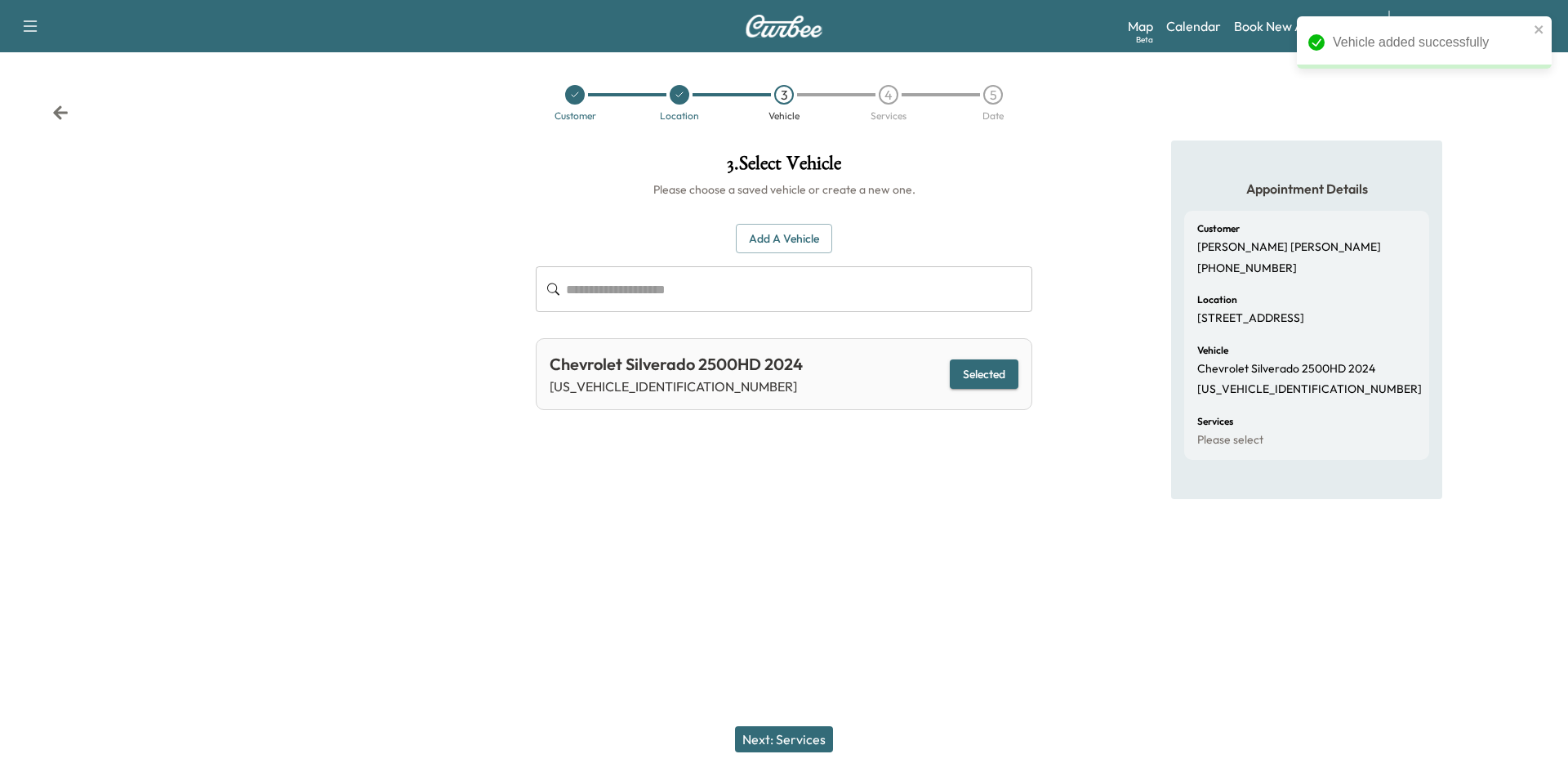
click at [812, 730] on button "Next: Services" at bounding box center [784, 738] width 98 height 26
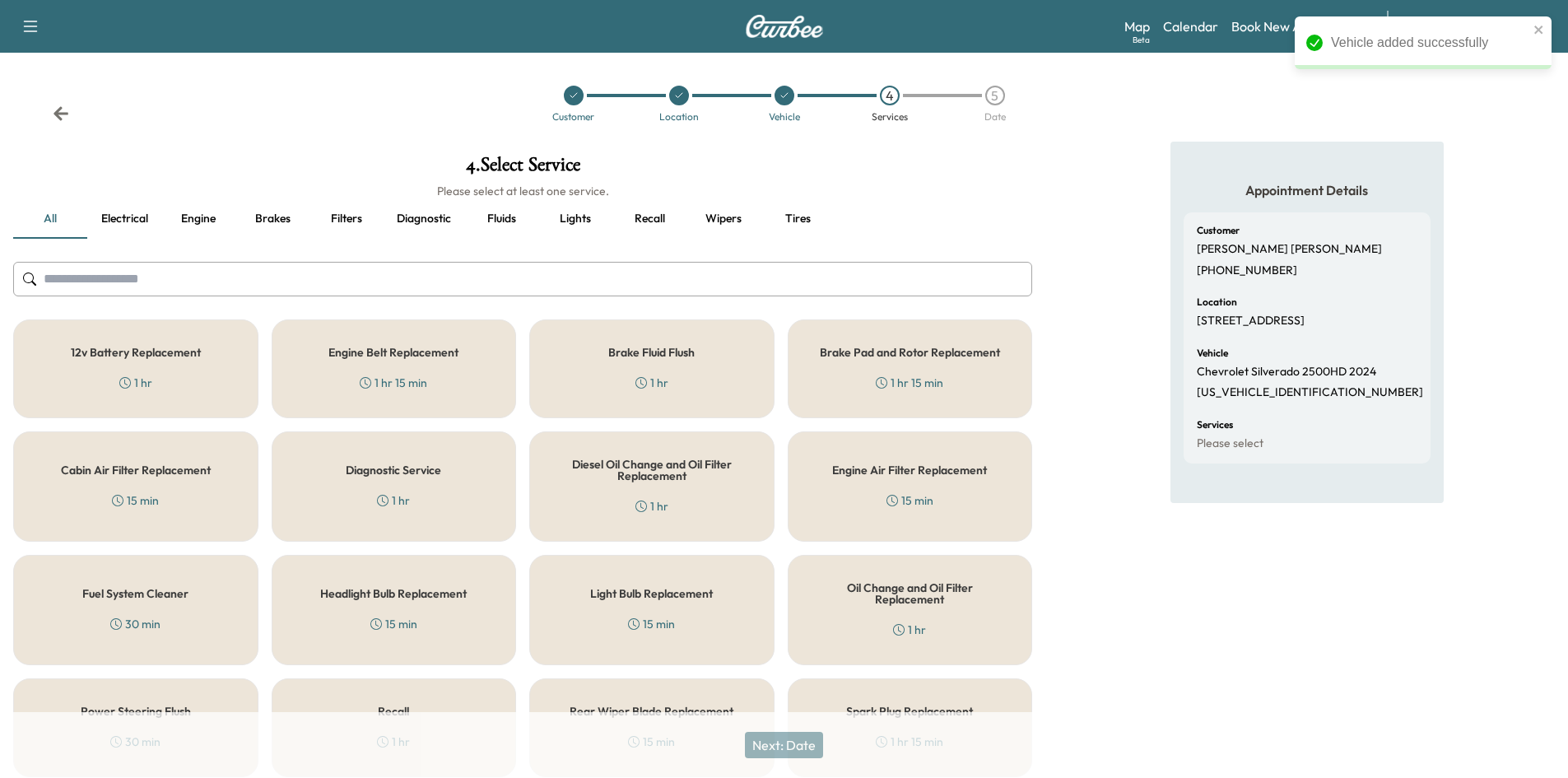
click at [330, 266] on input "text" at bounding box center [522, 278] width 1019 height 34
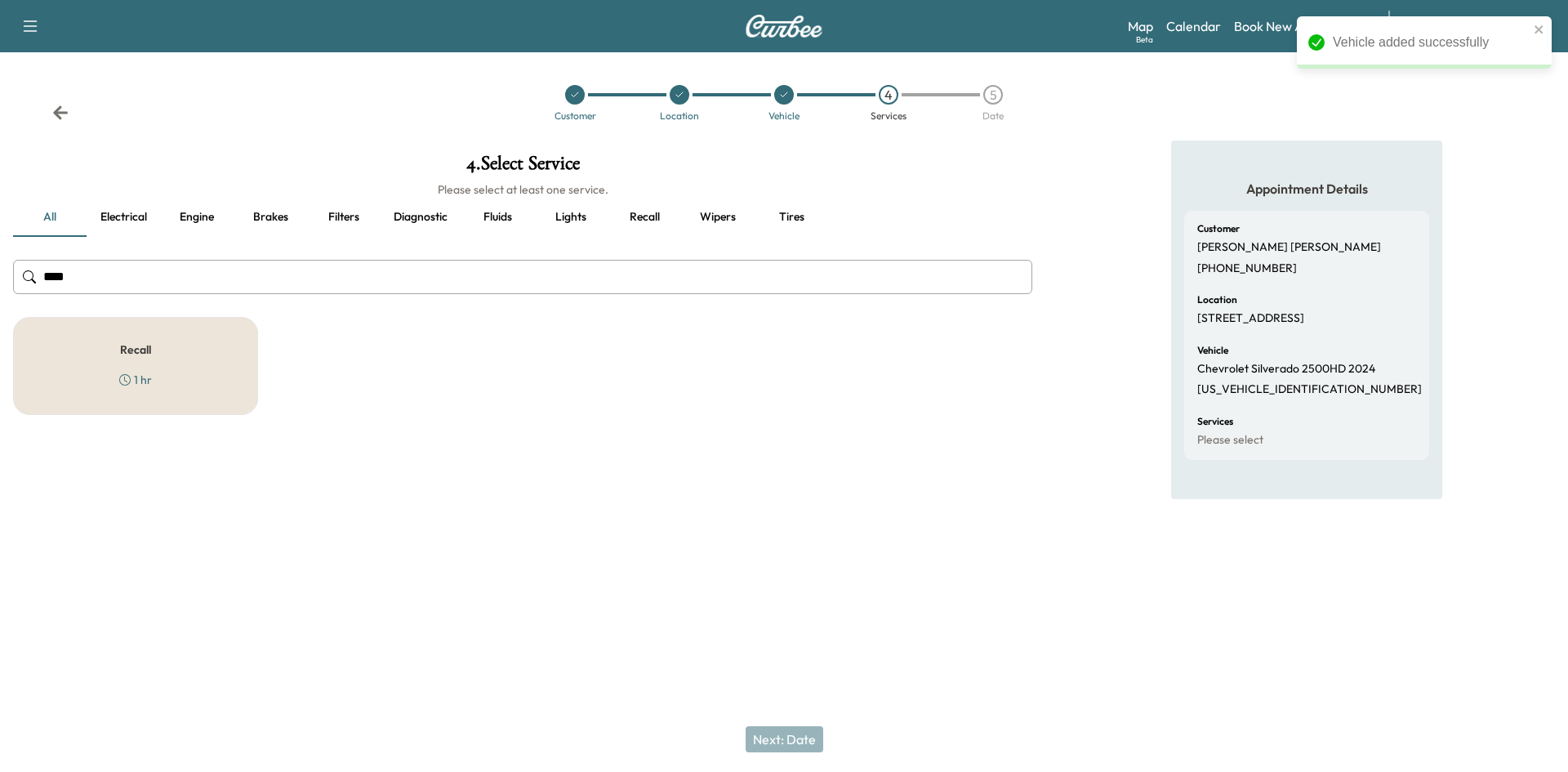
type input "****"
click at [212, 364] on div "Recall 1 hr" at bounding box center [135, 365] width 245 height 98
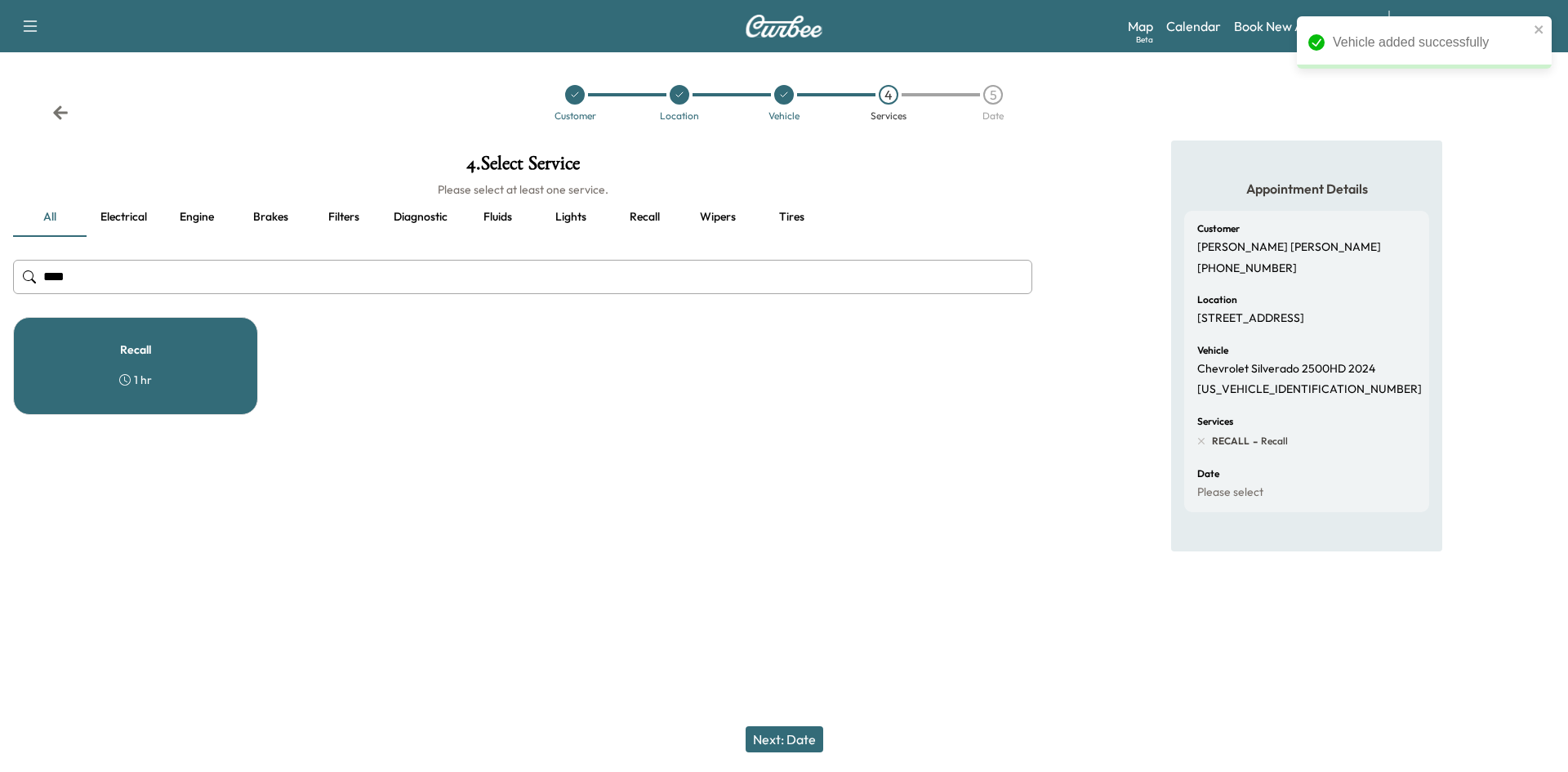
click at [808, 740] on button "Next: Date" at bounding box center [785, 738] width 78 height 26
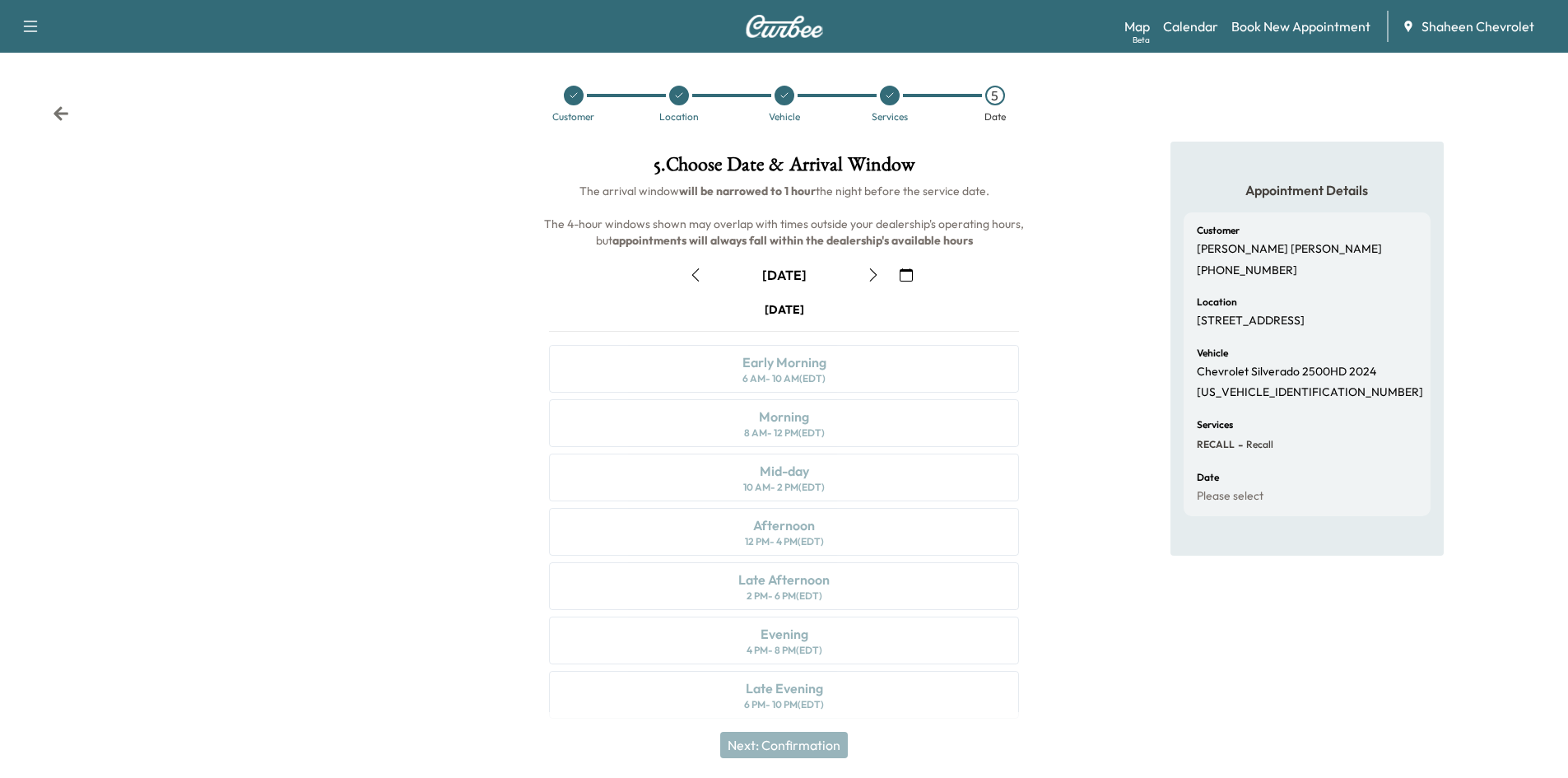
click at [873, 278] on icon "button" at bounding box center [873, 274] width 13 height 13
